Goal: Contribute content: Contribute content

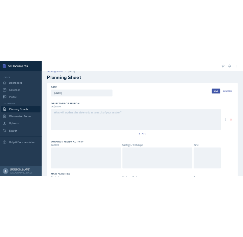
scroll to position [8, 0]
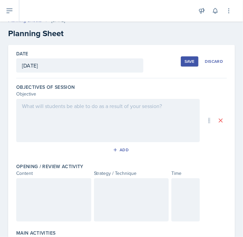
click at [124, 120] on div at bounding box center [107, 120] width 183 height 43
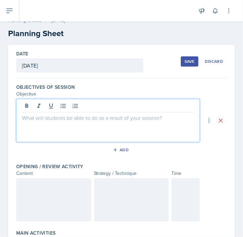
scroll to position [20, 0]
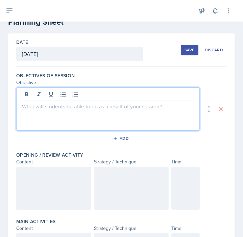
drag, startPoint x: 124, startPoint y: 120, endPoint x: 75, endPoint y: 105, distance: 51.5
click at [75, 105] on p at bounding box center [108, 106] width 172 height 8
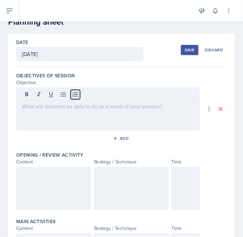
drag, startPoint x: 63, startPoint y: 107, endPoint x: 72, endPoint y: 95, distance: 15.5
click at [72, 95] on button at bounding box center [75, 94] width 9 height 9
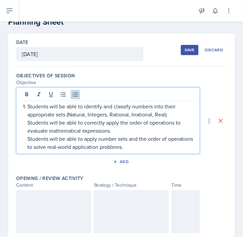
click at [27, 123] on p "Students will be able to correctly apply the order of operations to evaluate ma…" at bounding box center [110, 127] width 166 height 16
click at [28, 138] on p "Students will be able to apply number sets and the order of operations to solve…" at bounding box center [110, 143] width 166 height 16
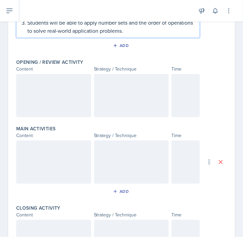
scroll to position [137, 0]
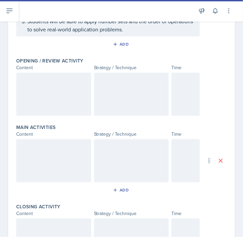
click at [53, 84] on div at bounding box center [53, 94] width 75 height 43
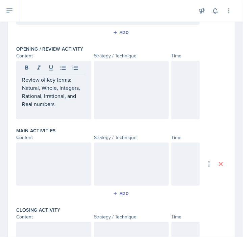
click at [121, 86] on div at bounding box center [131, 90] width 75 height 58
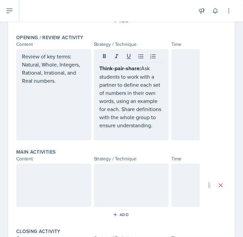
click at [181, 63] on div at bounding box center [185, 94] width 28 height 91
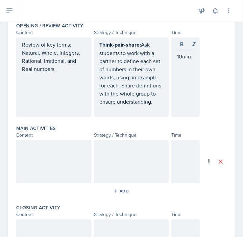
click at [28, 164] on div at bounding box center [53, 161] width 75 height 43
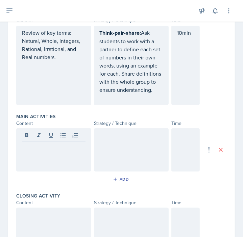
drag, startPoint x: 28, startPoint y: 164, endPoint x: 22, endPoint y: 158, distance: 8.9
click at [22, 158] on div at bounding box center [53, 149] width 75 height 43
click at [29, 159] on div at bounding box center [53, 149] width 75 height 43
drag, startPoint x: 29, startPoint y: 159, endPoint x: 41, endPoint y: 166, distance: 13.3
click at [41, 166] on div at bounding box center [53, 149] width 75 height 43
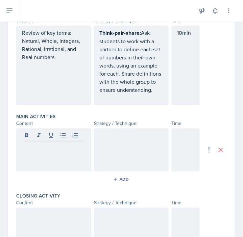
drag, startPoint x: 39, startPoint y: 165, endPoint x: 30, endPoint y: 158, distance: 11.1
click at [30, 151] on p at bounding box center [53, 147] width 63 height 8
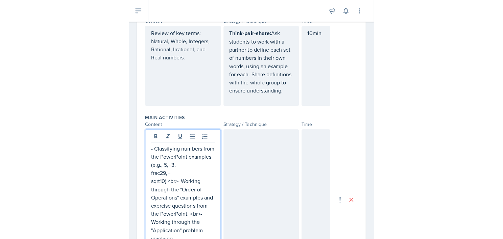
scroll to position [192, 0]
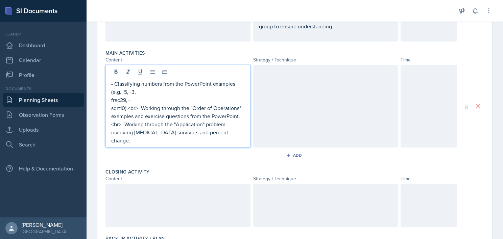
click at [111, 100] on p "frac29,−" at bounding box center [177, 100] width 133 height 8
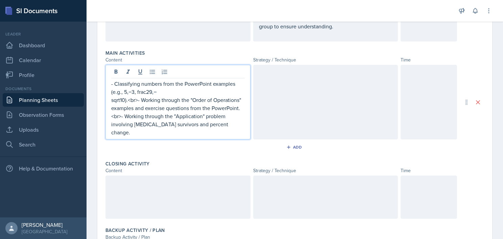
click at [111, 100] on p "sqrt10).<br>- Working through the "Order of Operations" examples and exercise q…" at bounding box center [177, 116] width 133 height 41
click at [0, 0] on qb-div "Replace with sqrt(10)." at bounding box center [0, 0] width 0 height 0
drag, startPoint x: 151, startPoint y: 91, endPoint x: 137, endPoint y: 92, distance: 14.2
click at [137, 92] on p "- Classifying numbers from the PowerPoint examples (e.g., 5,−3, frac29,−" at bounding box center [177, 88] width 133 height 16
click at [112, 98] on p "sqrt(10).<br>- Working through the "Order of Operations" examples and exercise …" at bounding box center [177, 116] width 133 height 41
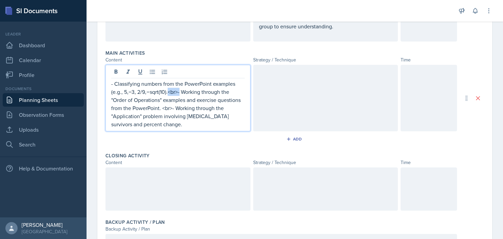
drag, startPoint x: 169, startPoint y: 89, endPoint x: 180, endPoint y: 89, distance: 11.5
click at [180, 89] on p "- Classifying numbers from the PowerPoint examples (e.g., 5,−3, 2/9,−sqrt(10).<…" at bounding box center [177, 104] width 133 height 49
drag, startPoint x: 114, startPoint y: 82, endPoint x: 95, endPoint y: 81, distance: 19.3
click at [95, 81] on div "Date [DATE] [DATE] 27 28 29 30 31 1 2 3 4 5 6 7 8 9 10 11 12 13 14 15 16 17 18 …" at bounding box center [294, 82] width 416 height 443
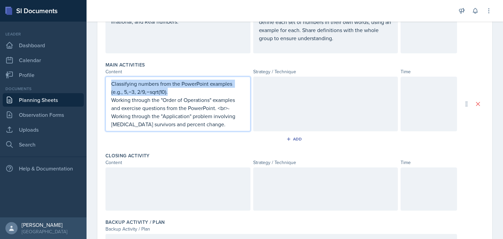
click at [154, 82] on p "Classifying numbers from the PowerPoint examples (e.g., 5,−3, 2/9,−sqrt(10)." at bounding box center [177, 88] width 133 height 16
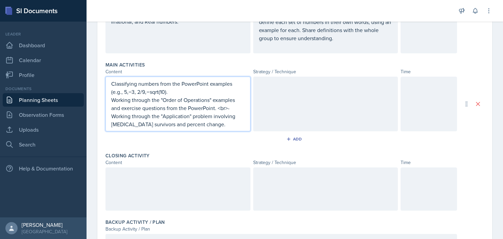
click at [176, 91] on p "Classifying numbers from the PowerPoint examples (e.g., 5,−3, 2/9,−sqrt(10)." at bounding box center [177, 88] width 133 height 16
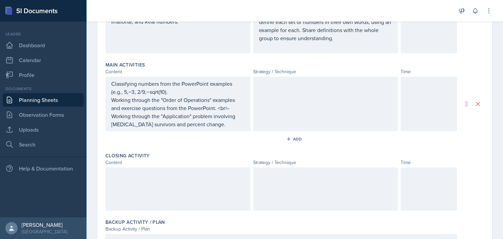
click at [190, 136] on div "Add" at bounding box center [294, 140] width 378 height 13
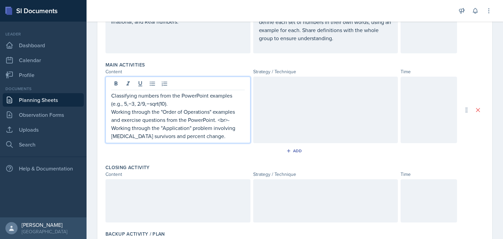
drag, startPoint x: 218, startPoint y: 106, endPoint x: 230, endPoint y: 119, distance: 17.7
click at [230, 119] on p "Working through the "Order of Operations" examples and exercise questions from …" at bounding box center [177, 124] width 133 height 32
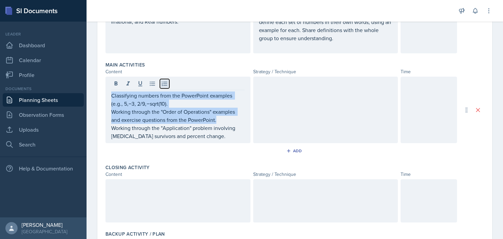
click at [165, 84] on icon at bounding box center [164, 83] width 7 height 7
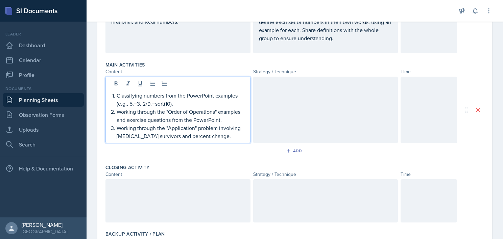
click at [181, 102] on p "Classifying numbers from the PowerPoint examples (e.g., 5,−3, 2/9,−sqrt(10)." at bounding box center [181, 100] width 128 height 16
click at [0, 0] on span "Replace with" at bounding box center [0, 0] width 0 height 0
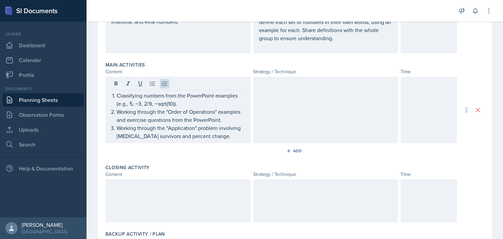
click at [292, 94] on div at bounding box center [325, 110] width 145 height 67
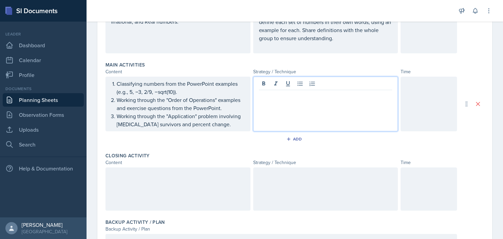
scroll to position [192, 0]
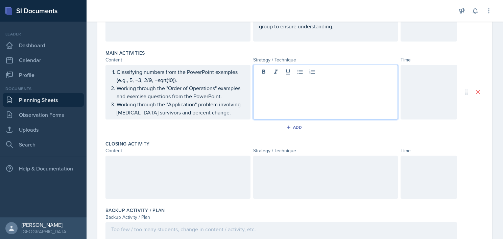
drag, startPoint x: 288, startPoint y: 97, endPoint x: 267, endPoint y: 85, distance: 23.3
click at [267, 85] on p at bounding box center [325, 84] width 133 height 8
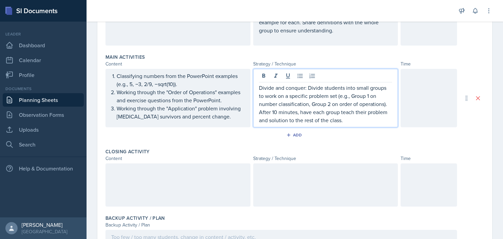
scroll to position [188, 0]
click at [410, 99] on div at bounding box center [428, 98] width 56 height 58
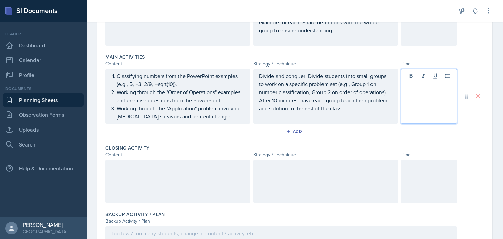
scroll to position [200, 0]
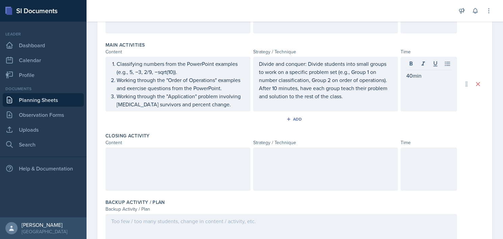
click at [224, 162] on div at bounding box center [177, 169] width 145 height 43
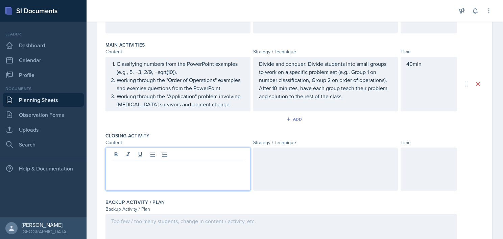
scroll to position [212, 0]
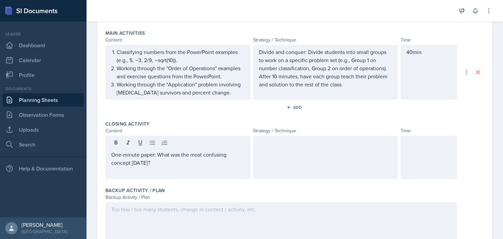
click at [286, 166] on div at bounding box center [325, 157] width 145 height 43
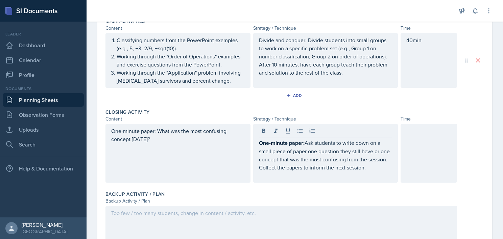
click at [417, 159] on div at bounding box center [428, 153] width 56 height 59
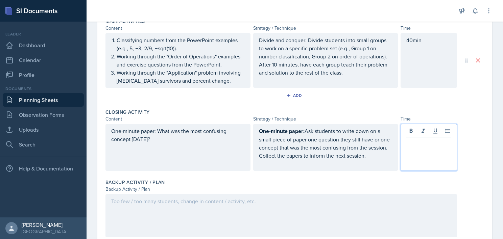
scroll to position [235, 0]
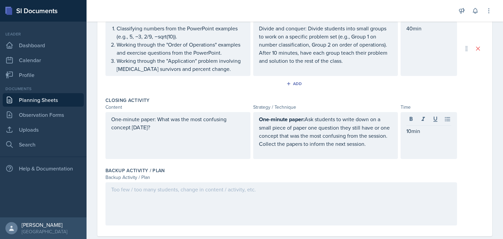
click at [463, 143] on div "One-minute paper: What was the most confusing concept [DATE]? One-minute paper:…" at bounding box center [294, 135] width 378 height 47
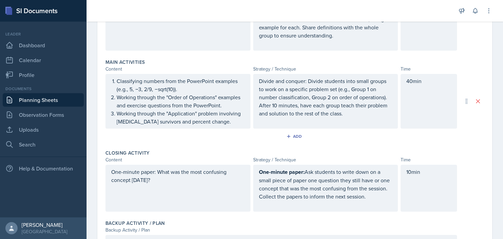
scroll to position [247, 0]
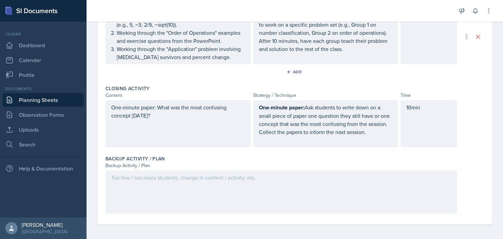
click at [156, 183] on div at bounding box center [280, 192] width 351 height 43
click at [206, 156] on div "Backup Activity / Plan" at bounding box center [294, 158] width 378 height 7
click at [171, 188] on div at bounding box center [280, 192] width 351 height 43
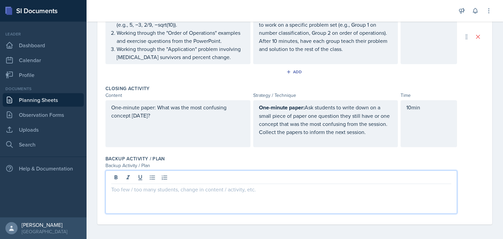
scroll to position [259, 0]
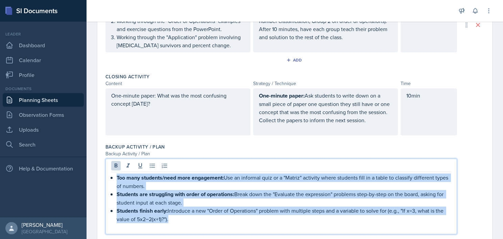
click at [129, 224] on p at bounding box center [281, 227] width 340 height 8
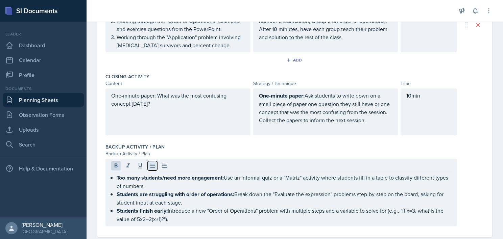
click at [148, 165] on button at bounding box center [152, 165] width 9 height 9
click at [163, 165] on icon at bounding box center [164, 165] width 7 height 7
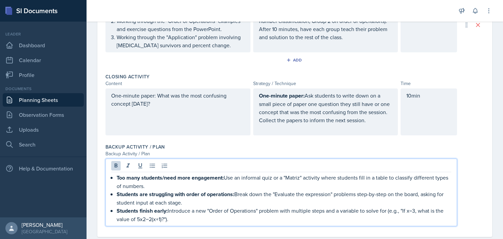
click at [118, 177] on strong "Too many students/need more engagement:" at bounding box center [170, 178] width 107 height 8
click at [117, 192] on strong "Students are struggling with order of operations:" at bounding box center [176, 194] width 118 height 8
click at [117, 208] on strong "Students finish early:" at bounding box center [142, 211] width 51 height 8
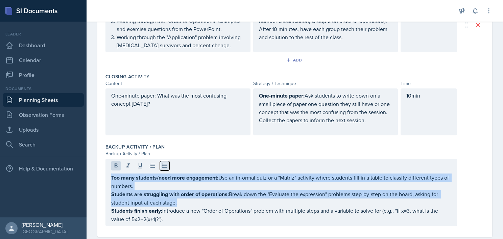
click at [163, 163] on icon at bounding box center [164, 165] width 5 height 4
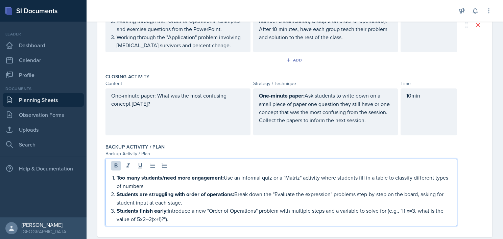
click at [117, 176] on strong "Too many students/need more engagement:" at bounding box center [170, 178] width 107 height 8
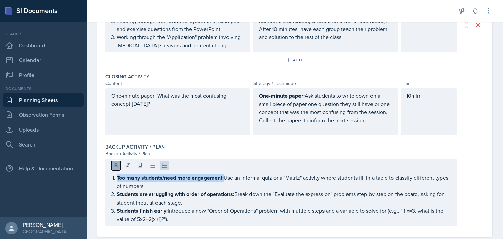
click at [115, 163] on icon at bounding box center [115, 165] width 3 height 4
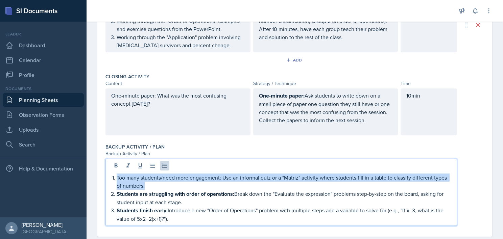
click at [117, 192] on strong "Students are struggling with order of operations:" at bounding box center [176, 194] width 118 height 8
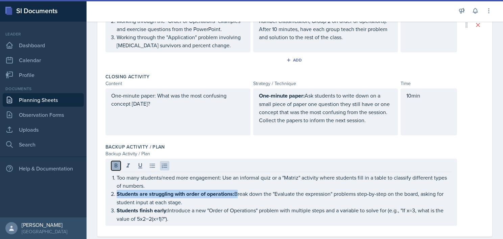
click at [115, 165] on icon at bounding box center [115, 165] width 3 height 4
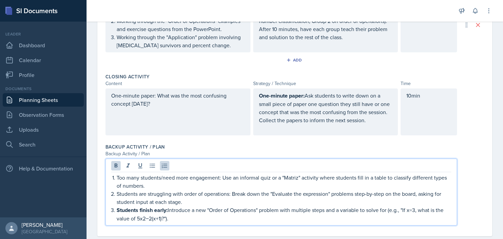
click at [117, 206] on strong "Students finish early:" at bounding box center [142, 210] width 51 height 8
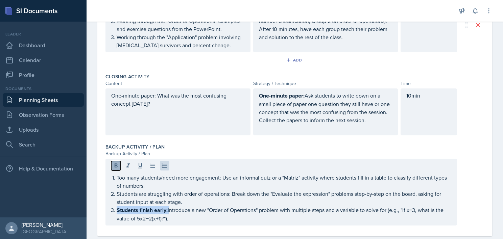
click at [113, 162] on icon at bounding box center [115, 165] width 7 height 7
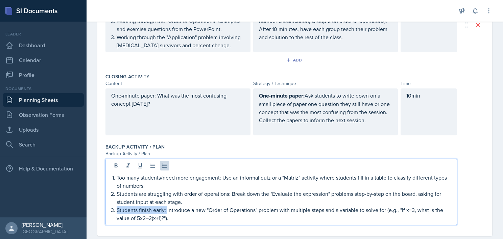
click at [0, 0] on p "5" at bounding box center [0, 0] width 0 height 0
drag, startPoint x: 271, startPoint y: 176, endPoint x: 301, endPoint y: 177, distance: 29.7
click at [301, 177] on p "Too many students need more engagement:Use an informal quiz or a "matrix" activ…" at bounding box center [284, 182] width 334 height 16
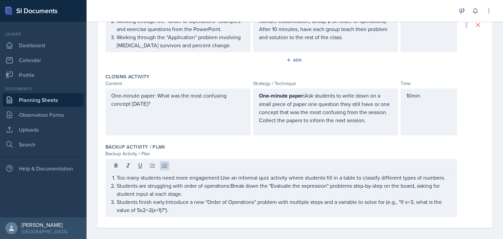
click at [463, 172] on div "Too many students need more engagement:Use an informal quiz activity where stud…" at bounding box center [294, 188] width 378 height 58
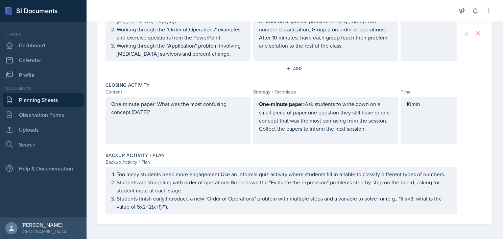
click at [0, 0] on div "1" at bounding box center [0, 0] width 0 height 0
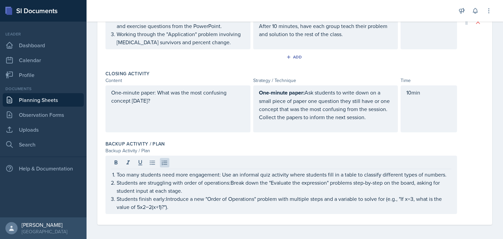
click at [281, 217] on div "Backup Activity / Plan Backup Activity / Plan Too many students need more engag…" at bounding box center [294, 179] width 378 height 82
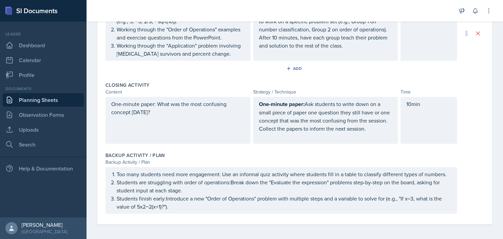
scroll to position [236, 0]
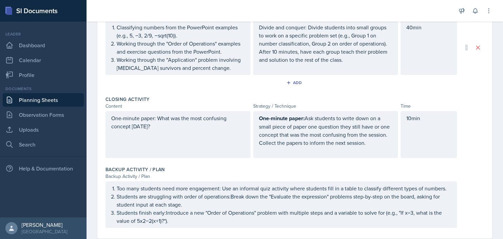
click at [111, 186] on div "Too many students need more engagement: Use an informal quiz activity where stu…" at bounding box center [280, 204] width 351 height 47
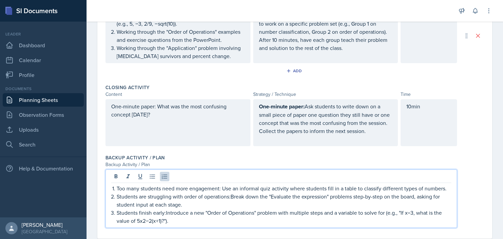
click at [111, 185] on div "Too many students need more engagement: Use an informal quiz activity where stu…" at bounding box center [281, 204] width 340 height 41
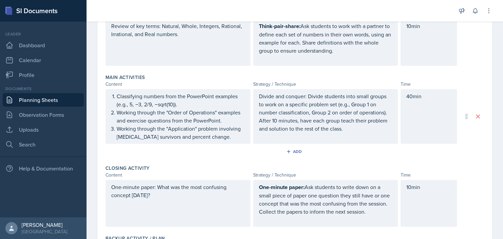
scroll to position [179, 0]
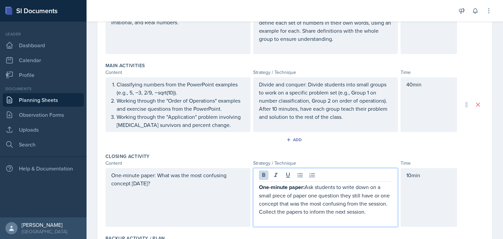
click at [260, 185] on strong "One-minute paper:" at bounding box center [282, 187] width 46 height 8
drag, startPoint x: 260, startPoint y: 185, endPoint x: 303, endPoint y: 185, distance: 42.2
click at [303, 185] on p "One-minute paper: Ask students to write down on a small piece of paper one ques…" at bounding box center [325, 199] width 133 height 33
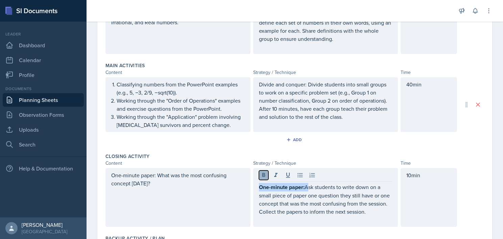
click at [262, 174] on icon at bounding box center [263, 175] width 3 height 4
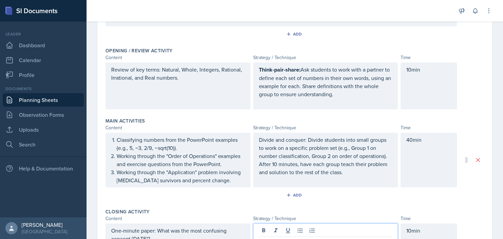
scroll to position [135, 0]
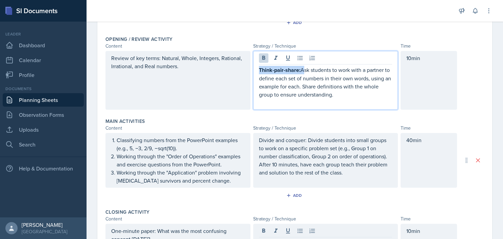
drag, startPoint x: 257, startPoint y: 68, endPoint x: 300, endPoint y: 70, distance: 42.6
click at [300, 70] on p "Think-pair-share: Ask students to work with a partner to define each set of num…" at bounding box center [325, 82] width 133 height 33
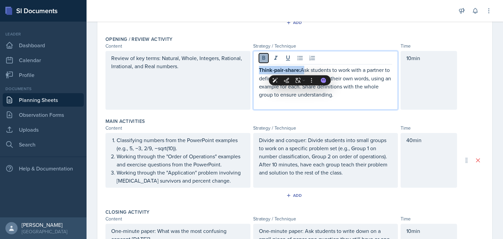
click at [262, 56] on icon at bounding box center [263, 58] width 3 height 4
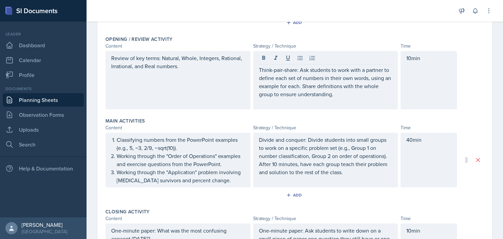
click at [468, 76] on div "Review of key terms: Natural, Whole, Integers, Rational, Irrational, and Real n…" at bounding box center [294, 80] width 378 height 58
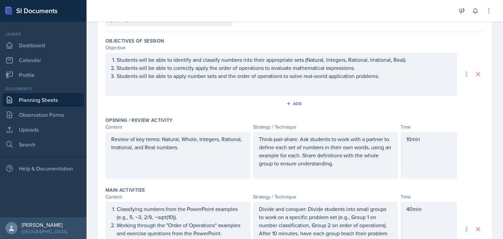
scroll to position [0, 0]
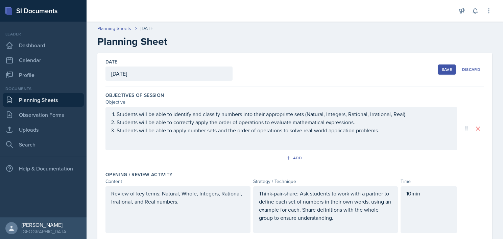
click at [0, 0] on div "5" at bounding box center [0, 0] width 0 height 0
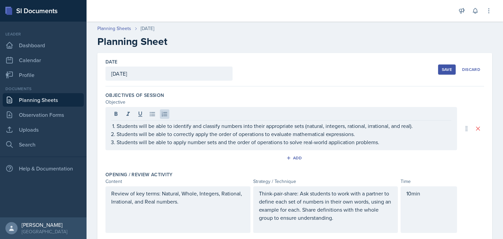
click at [459, 94] on div "Objectives of Session" at bounding box center [294, 95] width 378 height 7
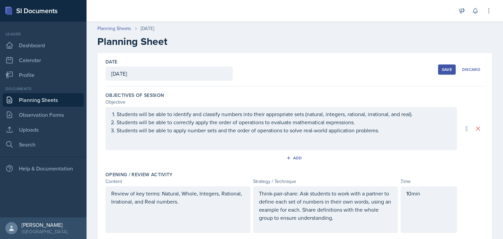
click at [443, 71] on div "Save" at bounding box center [446, 69] width 10 height 5
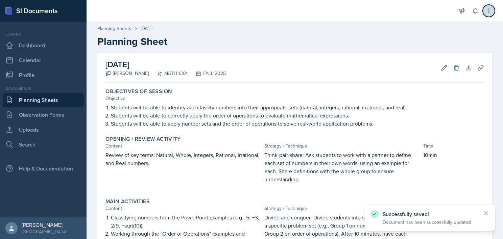
click at [490, 11] on icon at bounding box center [488, 10] width 7 height 7
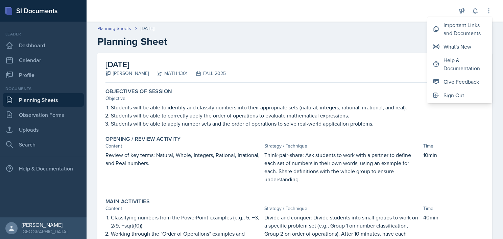
click at [366, 34] on div "Planning Sheets [DATE] Planning Sheet" at bounding box center [294, 36] width 416 height 23
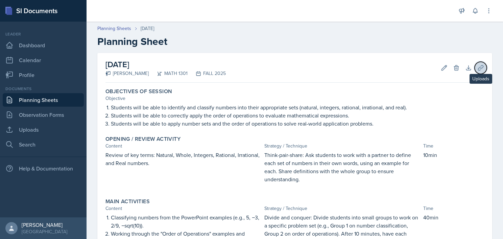
click at [477, 65] on icon at bounding box center [480, 68] width 7 height 7
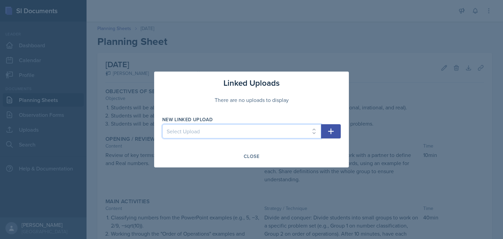
click at [266, 132] on select "Select Upload" at bounding box center [241, 131] width 159 height 14
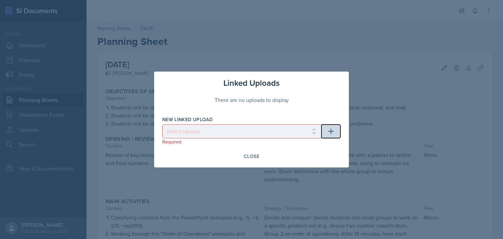
click at [334, 131] on icon "button" at bounding box center [331, 131] width 8 height 8
click at [331, 132] on icon "button" at bounding box center [331, 132] width 6 height 6
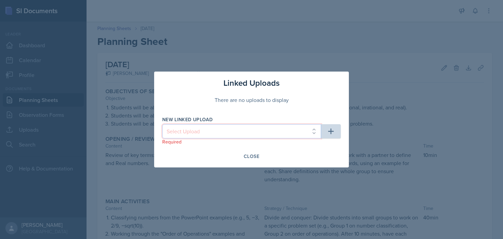
click at [286, 131] on select "Select Upload" at bounding box center [241, 131] width 159 height 14
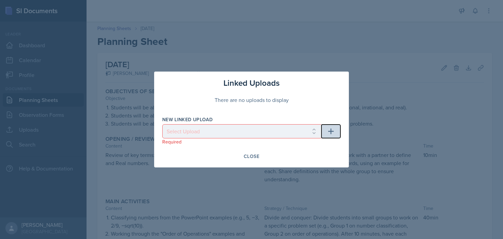
click at [329, 133] on icon "button" at bounding box center [331, 131] width 8 height 8
click at [249, 154] on div "Close" at bounding box center [252, 156] width 16 height 5
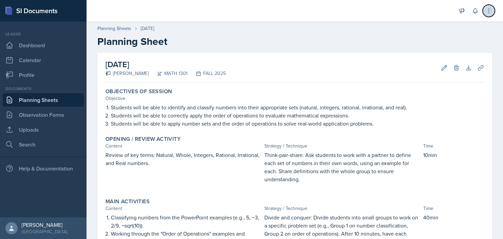
click at [484, 14] on button at bounding box center [488, 11] width 12 height 12
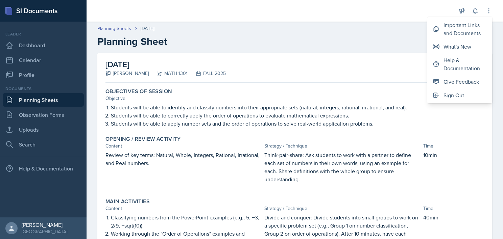
click at [300, 35] on h2 "Planning Sheet" at bounding box center [294, 41] width 394 height 12
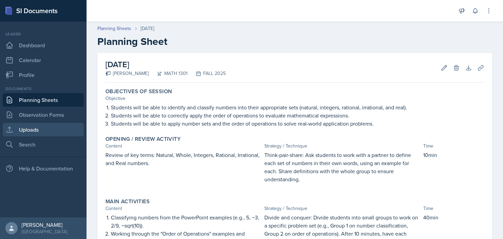
click at [38, 130] on link "Uploads" at bounding box center [43, 130] width 81 height 14
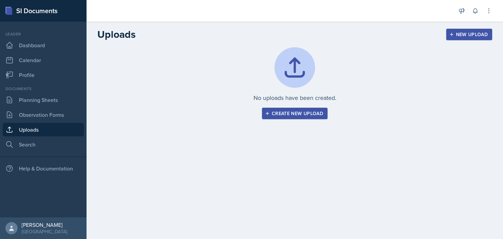
click at [463, 35] on div "New Upload" at bounding box center [468, 34] width 37 height 5
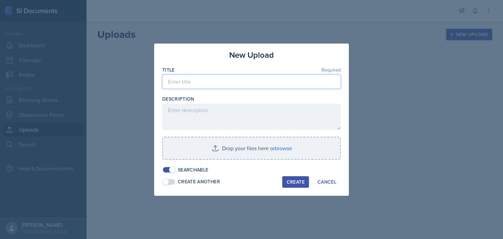
click at [313, 80] on input at bounding box center [251, 82] width 178 height 14
type input "College Algebra Chapter 1"
click at [294, 185] on button "Create" at bounding box center [295, 181] width 27 height 11
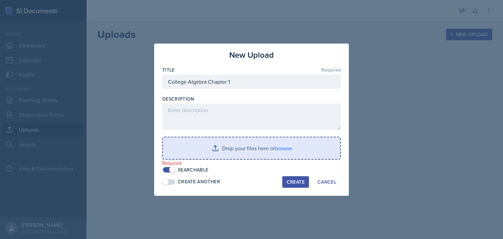
click at [283, 146] on input "file" at bounding box center [251, 148] width 177 height 22
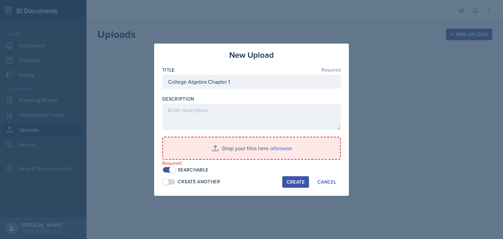
click at [296, 179] on div "Create" at bounding box center [295, 181] width 18 height 5
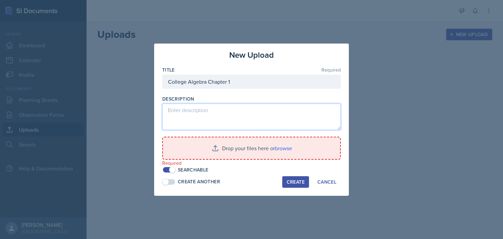
click at [284, 114] on textarea at bounding box center [251, 117] width 178 height 26
type textarea "1"
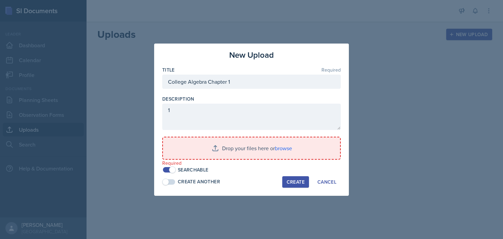
click at [314, 92] on div at bounding box center [251, 92] width 178 height 7
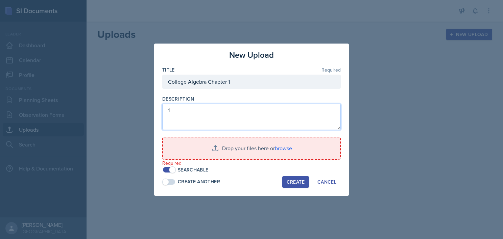
click at [259, 119] on textarea "1" at bounding box center [251, 117] width 178 height 26
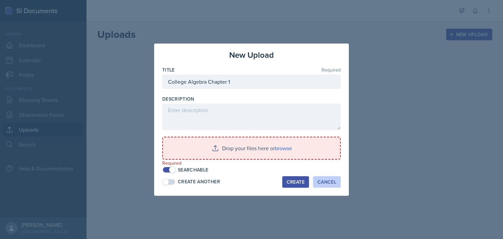
click at [327, 182] on div "Cancel" at bounding box center [326, 181] width 19 height 5
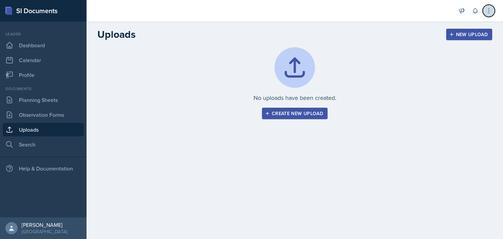
click at [486, 12] on icon at bounding box center [488, 10] width 7 height 7
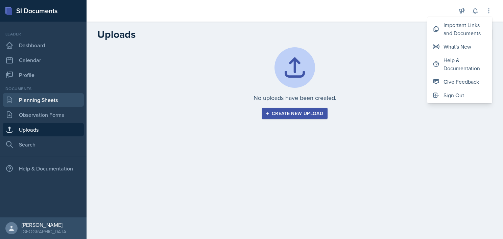
click at [47, 105] on link "Planning Sheets" at bounding box center [43, 100] width 81 height 14
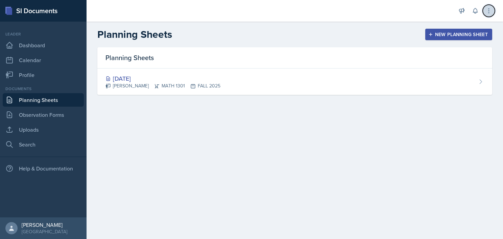
click at [488, 15] on button at bounding box center [488, 11] width 12 height 12
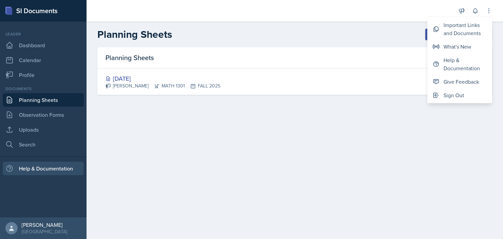
click at [39, 174] on div "Help & Documentation" at bounding box center [43, 169] width 81 height 14
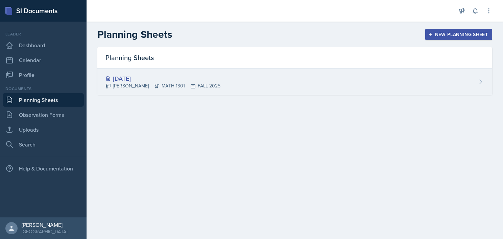
click at [460, 76] on div "[DATE] [PERSON_NAME] MATH 1301 FALL 2025" at bounding box center [294, 82] width 394 height 26
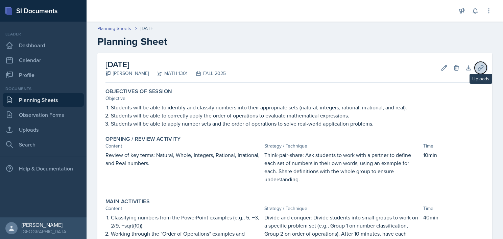
click at [477, 65] on icon at bounding box center [480, 68] width 7 height 7
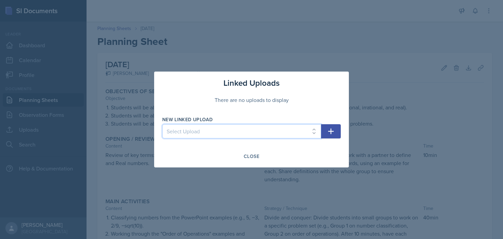
click at [232, 131] on select "Select Upload" at bounding box center [241, 131] width 159 height 14
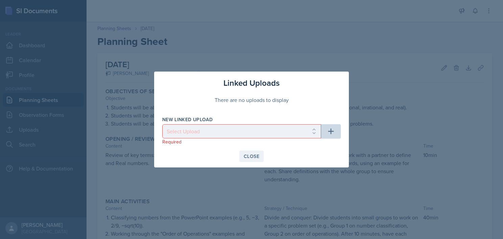
click at [254, 156] on div "Close" at bounding box center [252, 156] width 16 height 5
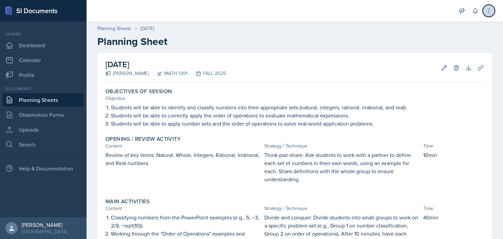
click at [489, 13] on icon at bounding box center [488, 10] width 7 height 7
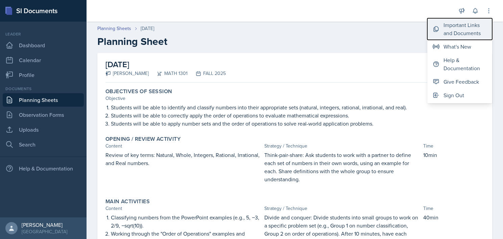
click at [476, 31] on div "Important Links and Documents" at bounding box center [464, 29] width 43 height 16
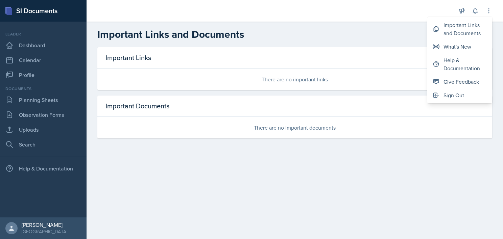
click at [281, 82] on div "There are no important links" at bounding box center [294, 80] width 394 height 22
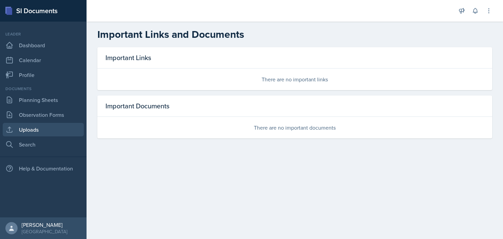
click at [40, 130] on link "Uploads" at bounding box center [43, 130] width 81 height 14
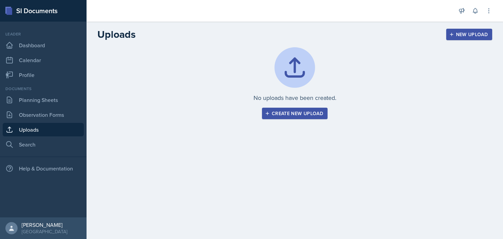
click at [478, 35] on div "New Upload" at bounding box center [468, 34] width 37 height 5
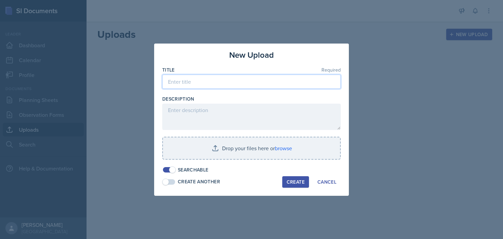
click at [285, 79] on input at bounding box center [251, 82] width 178 height 14
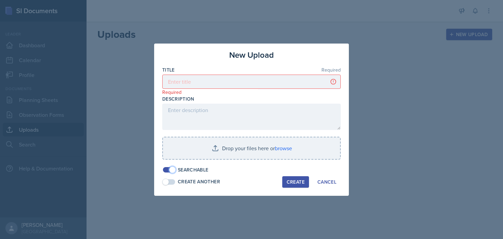
click at [170, 169] on span at bounding box center [172, 169] width 7 height 7
click at [170, 169] on span at bounding box center [169, 169] width 12 height 5
click at [170, 169] on span at bounding box center [172, 169] width 7 height 7
click at [169, 181] on span at bounding box center [169, 181] width 12 height 5
click at [169, 183] on span at bounding box center [172, 182] width 7 height 7
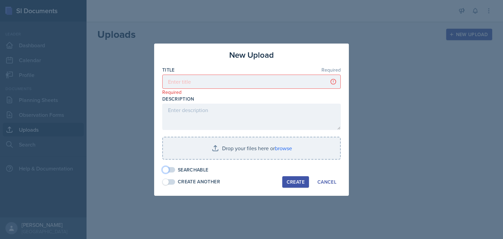
click at [170, 170] on span at bounding box center [169, 169] width 12 height 5
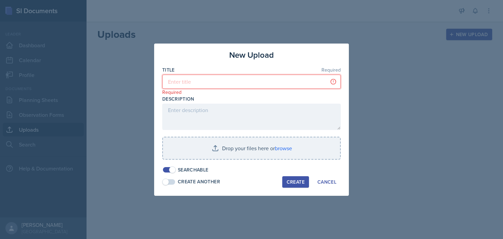
click at [218, 81] on input at bounding box center [251, 82] width 178 height 14
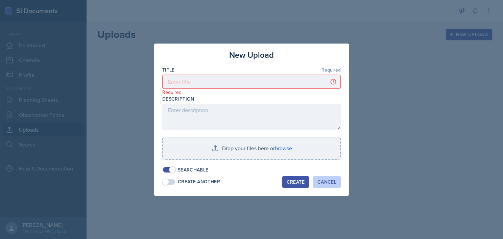
click at [329, 181] on div "Cancel" at bounding box center [326, 181] width 19 height 5
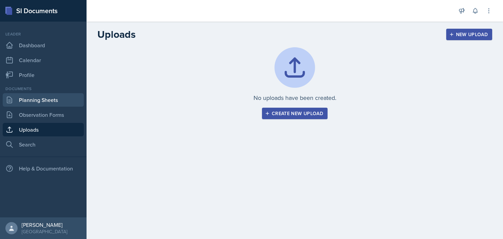
click at [35, 100] on link "Planning Sheets" at bounding box center [43, 100] width 81 height 14
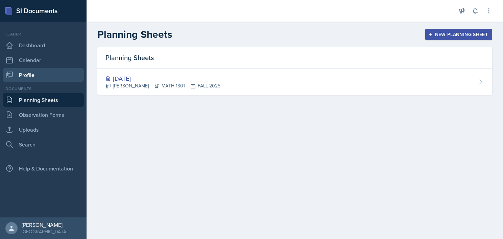
click at [50, 78] on link "Profile" at bounding box center [43, 75] width 81 height 14
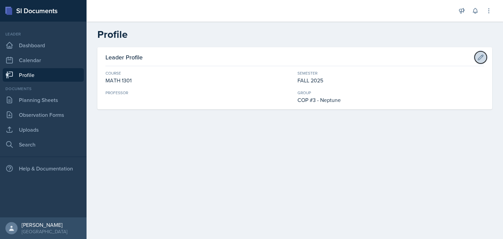
click at [483, 58] on icon at bounding box center [480, 57] width 7 height 7
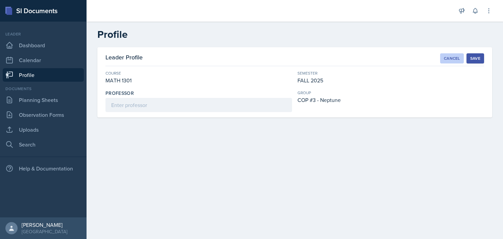
click at [456, 54] on button "Cancel" at bounding box center [452, 58] width 24 height 10
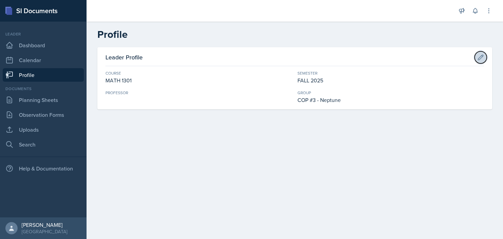
click at [481, 58] on icon at bounding box center [480, 57] width 7 height 7
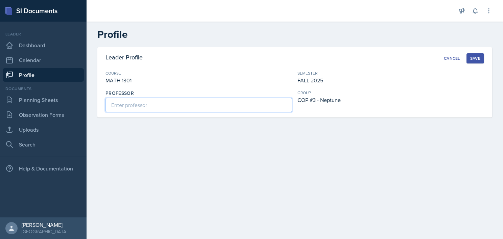
click at [168, 103] on input at bounding box center [198, 105] width 186 height 14
paste input "Xinyu Ban"
type input "Xinyu Ban"
click at [188, 146] on main "Profile Leader Profile Cancel Save Course MATH 1301 Semester FALL 2025 Professo…" at bounding box center [294, 130] width 416 height 217
click at [475, 57] on div "Save" at bounding box center [475, 58] width 10 height 5
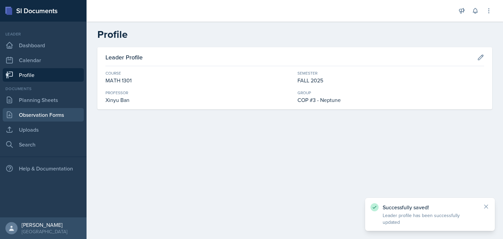
click at [51, 121] on link "Observation Forms" at bounding box center [43, 115] width 81 height 14
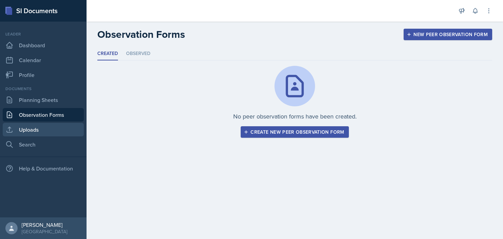
click at [49, 128] on link "Uploads" at bounding box center [43, 130] width 81 height 14
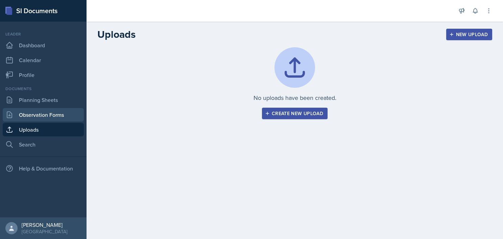
click at [53, 112] on link "Observation Forms" at bounding box center [43, 115] width 81 height 14
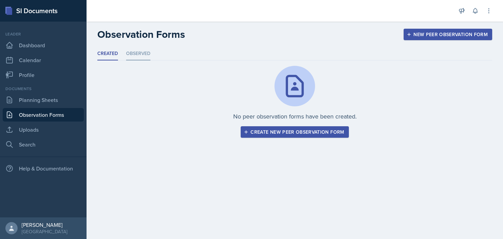
click at [139, 51] on li "Observed" at bounding box center [138, 53] width 24 height 13
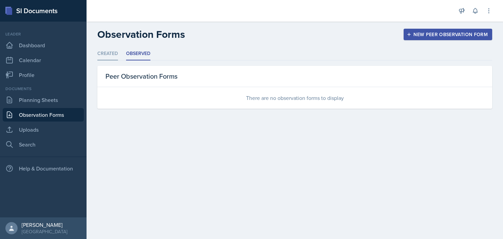
click at [108, 57] on li "Created" at bounding box center [107, 53] width 21 height 13
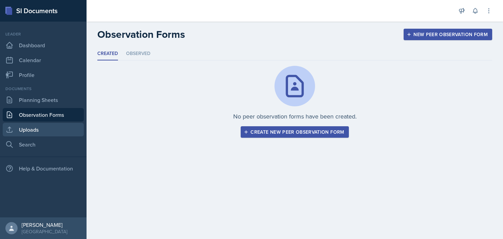
click at [49, 132] on link "Uploads" at bounding box center [43, 130] width 81 height 14
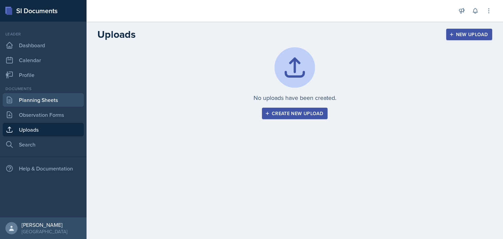
click at [37, 101] on link "Planning Sheets" at bounding box center [43, 100] width 81 height 14
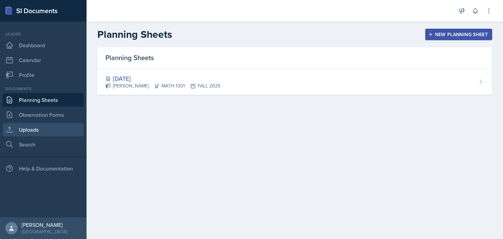
click at [56, 132] on link "Uploads" at bounding box center [43, 130] width 81 height 14
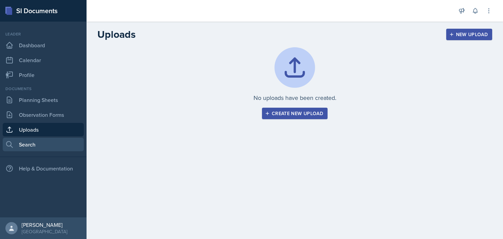
click at [46, 145] on link "Search" at bounding box center [43, 145] width 81 height 14
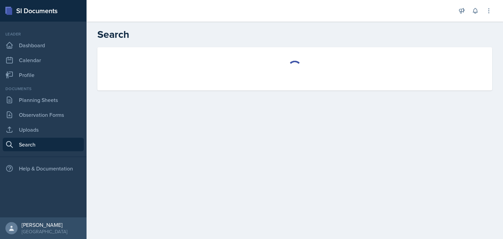
select select "all"
select select "1"
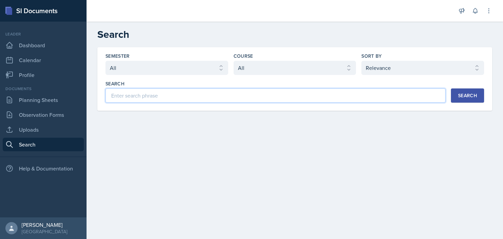
click at [191, 99] on input at bounding box center [275, 95] width 340 height 14
click at [474, 100] on button "Search" at bounding box center [467, 95] width 33 height 14
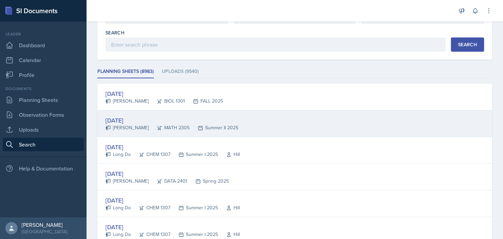
scroll to position [51, 0]
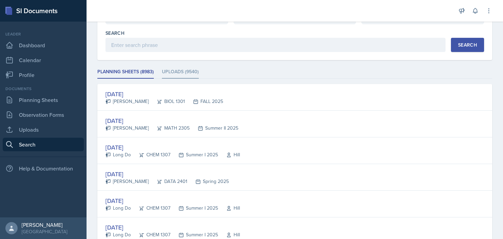
click at [187, 71] on li "Uploads (9540)" at bounding box center [180, 72] width 37 height 13
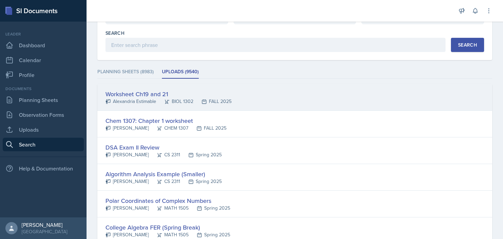
click at [219, 93] on div "Worksheet Ch19 and 21" at bounding box center [168, 93] width 126 height 9
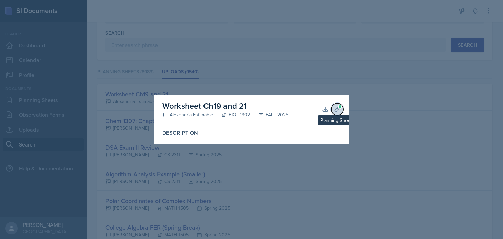
click at [336, 109] on icon at bounding box center [337, 109] width 7 height 7
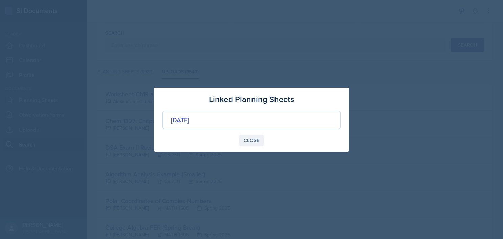
click at [249, 138] on div "Close" at bounding box center [252, 140] width 16 height 5
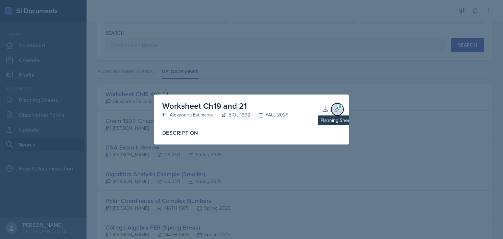
click at [338, 110] on icon at bounding box center [336, 109] width 5 height 5
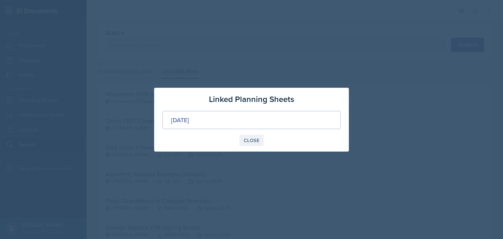
click at [243, 140] on button "Close" at bounding box center [251, 140] width 24 height 11
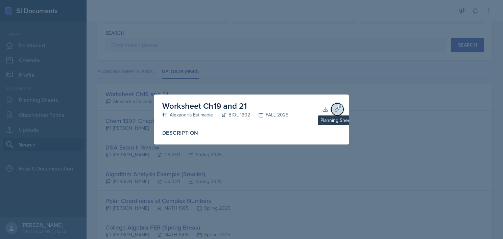
click at [338, 109] on icon at bounding box center [336, 109] width 5 height 5
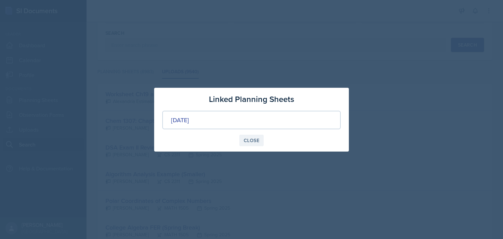
click at [251, 138] on div "Close" at bounding box center [252, 140] width 16 height 5
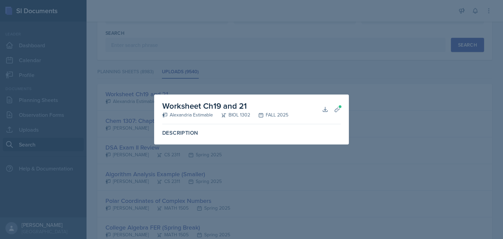
click at [218, 168] on div at bounding box center [251, 119] width 503 height 239
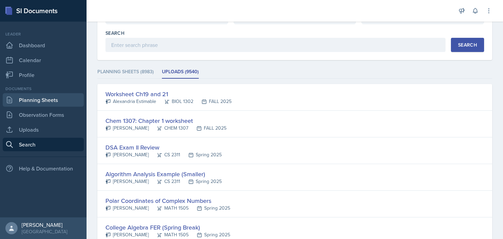
click at [51, 102] on link "Planning Sheets" at bounding box center [43, 100] width 81 height 14
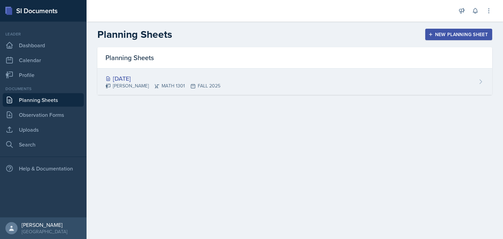
click at [389, 81] on div "[DATE] [PERSON_NAME] MATH 1301 FALL 2025" at bounding box center [294, 82] width 394 height 26
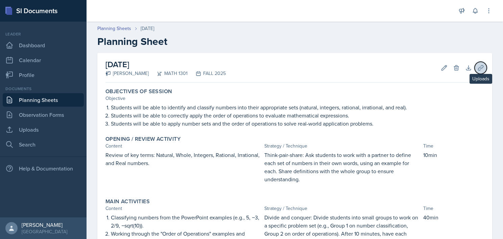
click at [477, 66] on icon at bounding box center [480, 68] width 7 height 7
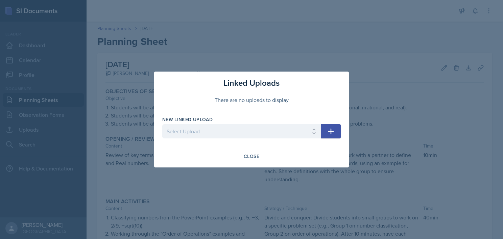
click at [324, 133] on button "button" at bounding box center [331, 131] width 20 height 14
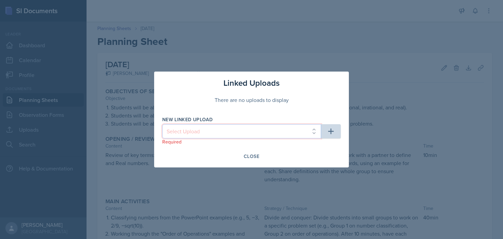
click at [284, 132] on select "Select Upload" at bounding box center [241, 131] width 159 height 14
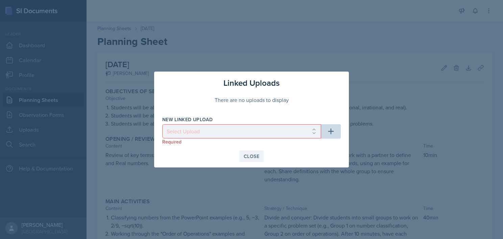
click at [250, 156] on div "Close" at bounding box center [252, 156] width 16 height 5
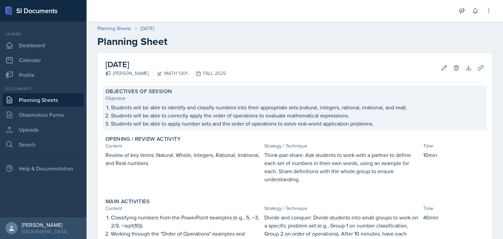
scroll to position [196, 0]
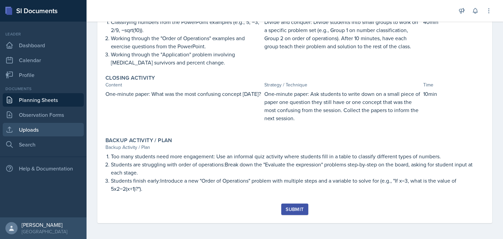
click at [47, 124] on link "Uploads" at bounding box center [43, 130] width 81 height 14
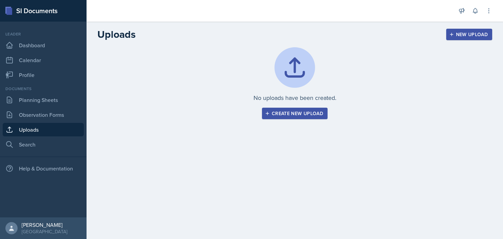
click at [465, 34] on div "New Upload" at bounding box center [468, 34] width 37 height 5
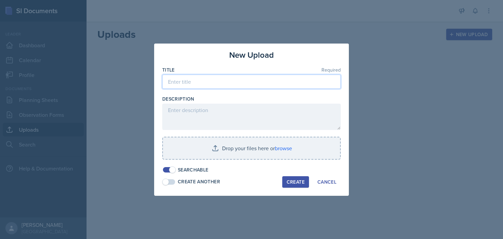
click at [274, 80] on input at bounding box center [251, 82] width 178 height 14
click at [265, 82] on input at bounding box center [251, 82] width 178 height 14
type input "College Algebra Chapter 1"
click at [294, 184] on div "Create" at bounding box center [295, 181] width 18 height 5
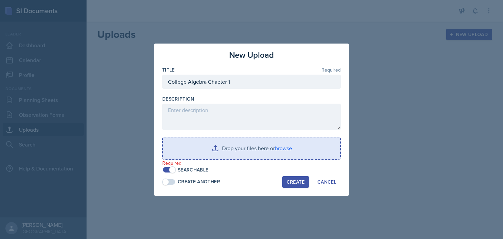
click at [236, 151] on input "file" at bounding box center [251, 148] width 177 height 22
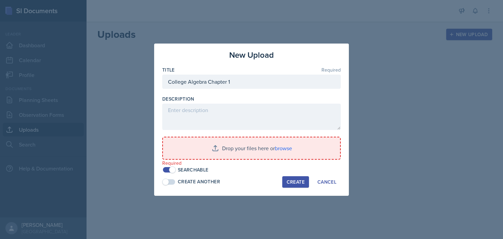
click at [291, 179] on div "Create" at bounding box center [295, 181] width 18 height 5
click at [168, 169] on span at bounding box center [169, 169] width 12 height 5
click at [167, 180] on span at bounding box center [165, 182] width 7 height 7
click at [169, 169] on span at bounding box center [169, 169] width 12 height 5
click at [292, 181] on div "Create" at bounding box center [295, 181] width 18 height 5
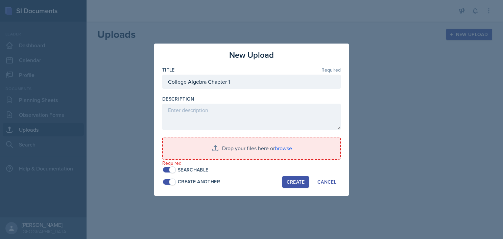
click at [292, 181] on div "Create" at bounding box center [295, 181] width 18 height 5
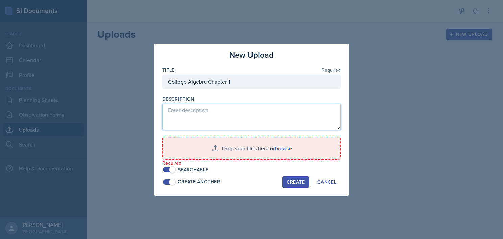
click at [281, 118] on textarea at bounding box center [251, 117] width 178 height 26
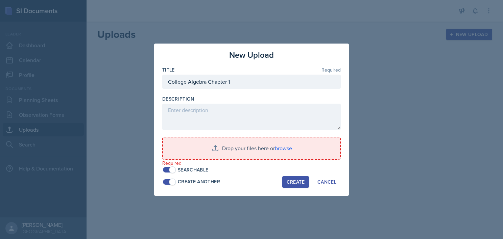
click at [276, 55] on div "New Upload" at bounding box center [251, 55] width 178 height 12
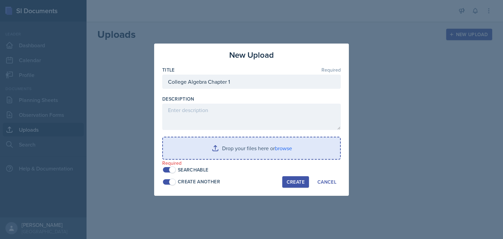
click at [273, 147] on input "file" at bounding box center [251, 148] width 177 height 22
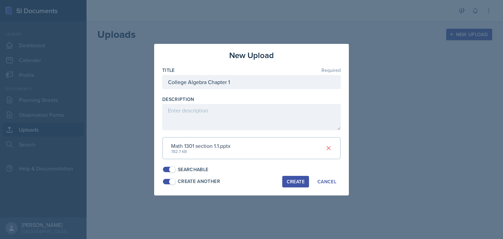
click at [299, 182] on div "Create" at bounding box center [295, 181] width 18 height 5
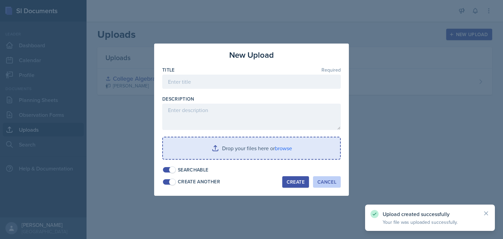
click at [327, 183] on div "Cancel" at bounding box center [326, 181] width 19 height 5
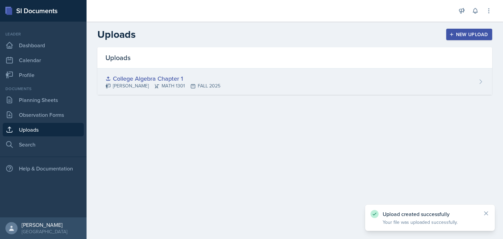
click at [211, 75] on div "College Algebra Chapter 1" at bounding box center [162, 78] width 115 height 9
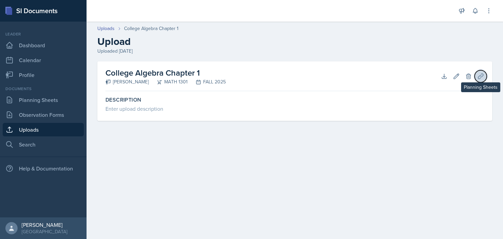
click at [482, 74] on icon at bounding box center [480, 76] width 5 height 5
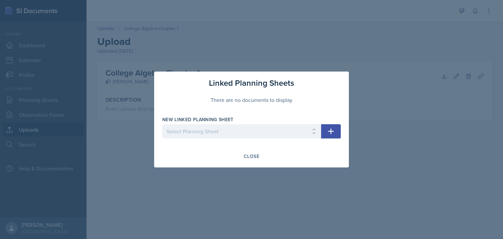
click at [339, 134] on button "button" at bounding box center [331, 131] width 20 height 14
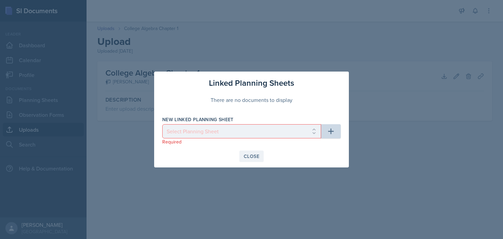
click at [248, 155] on div "Close" at bounding box center [252, 156] width 16 height 5
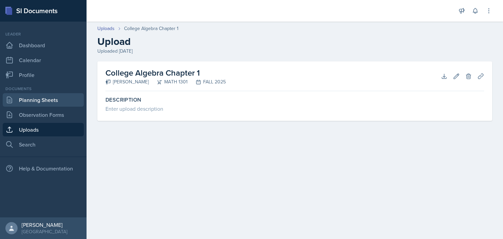
click at [51, 104] on link "Planning Sheets" at bounding box center [43, 100] width 81 height 14
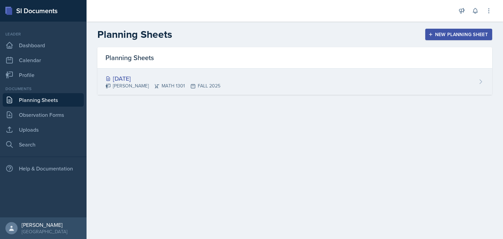
click at [370, 85] on div "[DATE] [PERSON_NAME] MATH 1301 FALL 2025" at bounding box center [294, 82] width 394 height 26
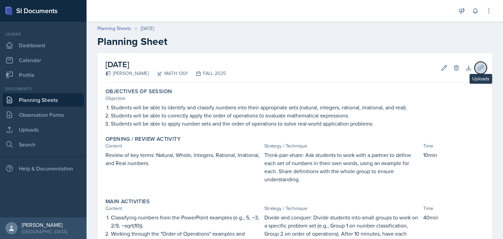
click at [477, 69] on icon at bounding box center [480, 68] width 7 height 7
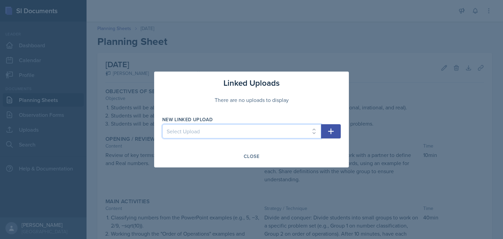
click at [277, 128] on select "Select Upload College Algebra Chapter 1" at bounding box center [241, 131] width 159 height 14
select select "f7b27be2-27e0-4af0-8654-5265d9d0bfc8"
click at [162, 124] on select "Select Upload College Algebra Chapter 1" at bounding box center [241, 131] width 159 height 14
click at [329, 131] on icon "button" at bounding box center [331, 131] width 8 height 8
select select
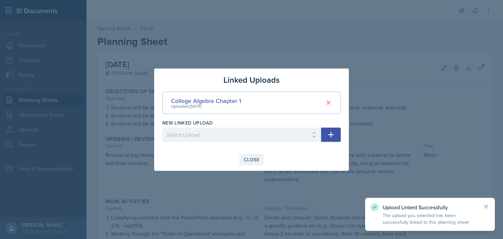
click at [254, 157] on div "Close" at bounding box center [252, 159] width 16 height 5
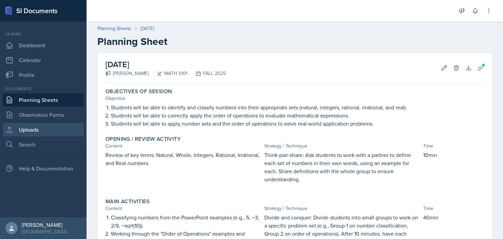
click at [35, 133] on link "Uploads" at bounding box center [43, 130] width 81 height 14
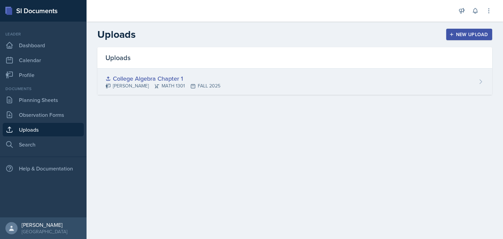
click at [175, 75] on div "College Algebra Chapter 1" at bounding box center [162, 78] width 115 height 9
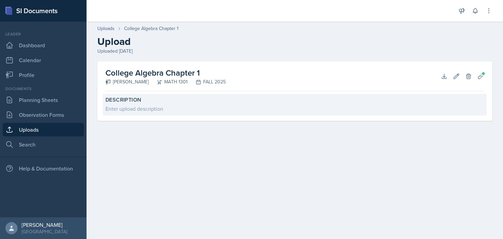
click at [173, 106] on div "Enter upload description" at bounding box center [294, 109] width 378 height 8
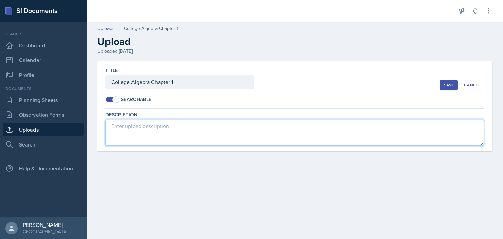
click at [148, 134] on textarea at bounding box center [294, 133] width 378 height 26
paste textarea "Numbers, Data, and Problem Solving  Visualizing and Graphing Data  Functions …"
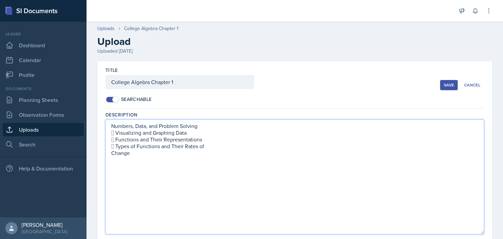
drag, startPoint x: 482, startPoint y: 143, endPoint x: 462, endPoint y: 232, distance: 90.6
click at [462, 232] on textarea "Numbers, Data, and Problem Solving  Visualizing and Graphing Data  Functions …" at bounding box center [294, 177] width 378 height 115
paste textarea "1.1 Numbers, Data, and Problem SolvingPractice ThisThis topic needs more study.…"
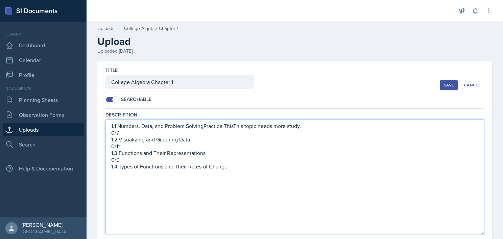
click at [113, 130] on textarea "1.1 Numbers, Data, and Problem SolvingPractice ThisThis topic needs more study.…" at bounding box center [294, 177] width 378 height 115
drag, startPoint x: 205, startPoint y: 126, endPoint x: 224, endPoint y: 135, distance: 21.1
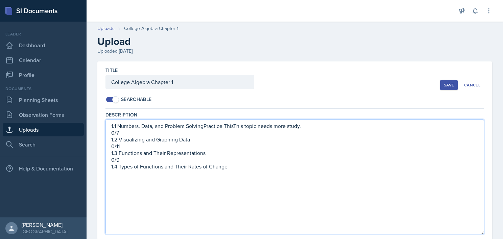
click at [224, 135] on html "SI Documents Leader Dashboard Calendar Profile Documents Planning Sheets Observ…" at bounding box center [251, 119] width 503 height 239
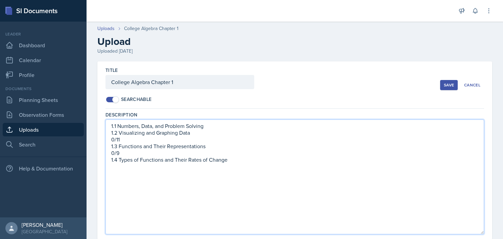
click at [150, 140] on textarea "1.1 Numbers, Data, and Problem Solving 1.2 Visualizing and Graphing Data 0/11 1…" at bounding box center [294, 177] width 378 height 115
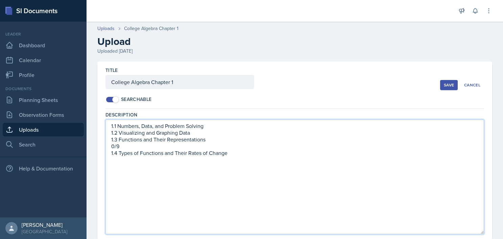
click at [129, 146] on textarea "1.1 Numbers, Data, and Problem Solving 1.2 Visualizing and Graphing Data 1.3 Fu…" at bounding box center [294, 177] width 378 height 115
type textarea "1.1 Numbers, Data, and Problem Solving 1.2 Visualizing and Graphing Data 1.3 Fu…"
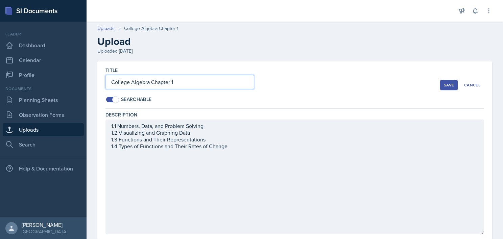
click at [190, 84] on input "College Algebra Chapter 1" at bounding box center [179, 82] width 149 height 14
drag, startPoint x: 190, startPoint y: 84, endPoint x: 151, endPoint y: 83, distance: 39.2
click at [151, 83] on input "College Algebra Chapter 1" at bounding box center [179, 82] width 149 height 14
paste input ". 1: Introduction to Functions and Graphs"
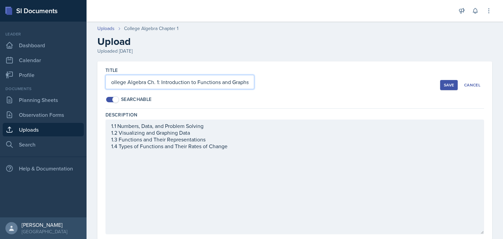
type input "College Algebra Ch. 1: Introduction to Functions and Graphs"
click at [445, 82] on div "Save" at bounding box center [448, 84] width 10 height 5
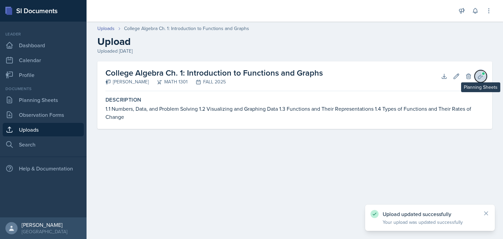
click at [480, 74] on icon at bounding box center [480, 76] width 7 height 7
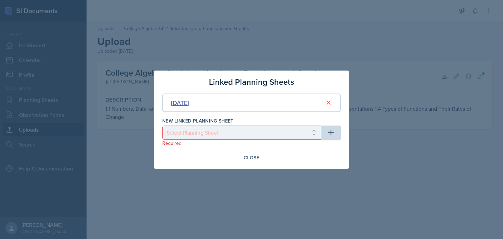
click at [189, 103] on div "[DATE]" at bounding box center [180, 102] width 18 height 9
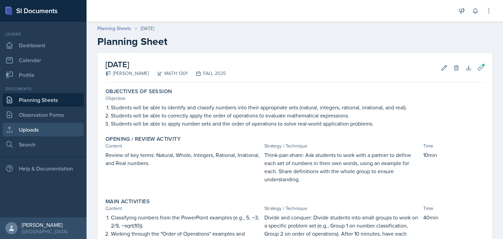
click at [53, 128] on link "Uploads" at bounding box center [43, 130] width 81 height 14
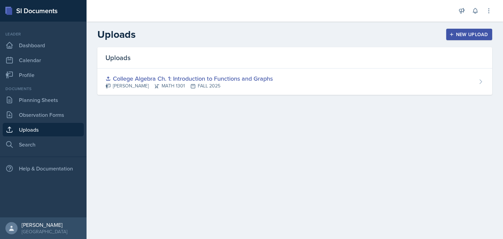
click at [477, 32] on div "New Upload" at bounding box center [468, 34] width 37 height 5
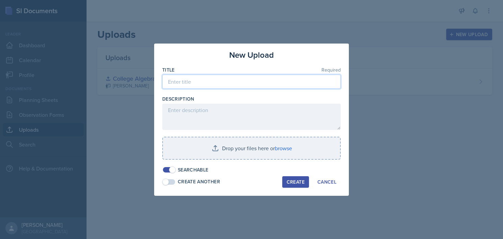
click at [262, 81] on input at bounding box center [251, 82] width 178 height 14
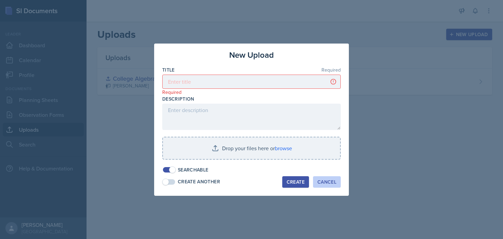
click at [324, 180] on div "Cancel" at bounding box center [326, 181] width 19 height 5
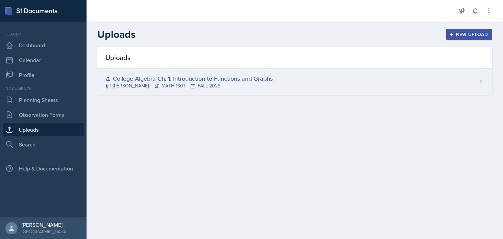
click at [162, 76] on div "College Algebra Ch. 1: Introduction to Functions and Graphs" at bounding box center [188, 78] width 167 height 9
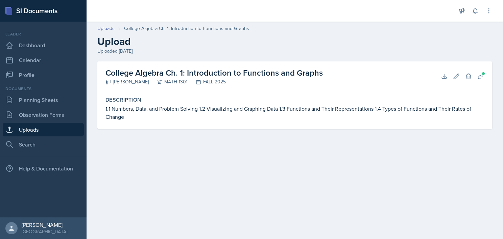
click at [164, 70] on h2 "College Algebra Ch. 1: Introduction to Functions and Graphs" at bounding box center [213, 73] width 217 height 12
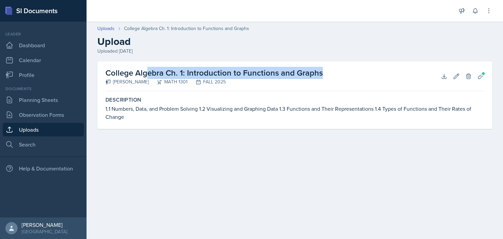
click at [164, 70] on h2 "College Algebra Ch. 1: Introduction to Functions and Graphs" at bounding box center [213, 73] width 217 height 12
copy div "College Algebra Ch. 1: Introduction to Functions and Graphs"
click at [57, 131] on link "Uploads" at bounding box center [43, 130] width 81 height 14
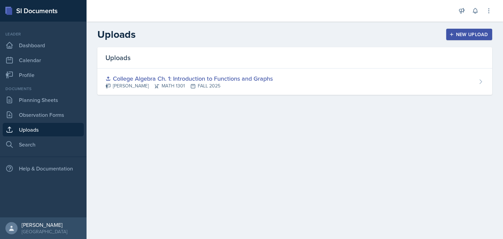
click at [472, 30] on button "New Upload" at bounding box center [469, 34] width 46 height 11
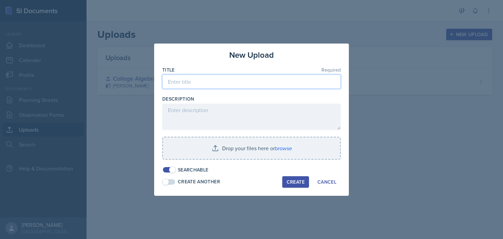
click at [255, 83] on input at bounding box center [251, 82] width 178 height 14
paste input "College Algebra Ch. 1: Introduction to Functions and Graphs"
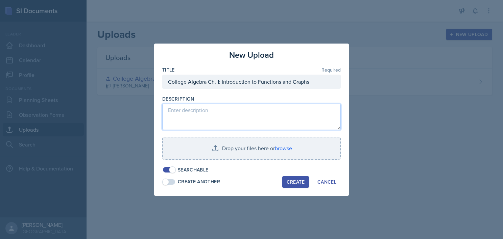
click at [208, 111] on textarea at bounding box center [251, 117] width 178 height 26
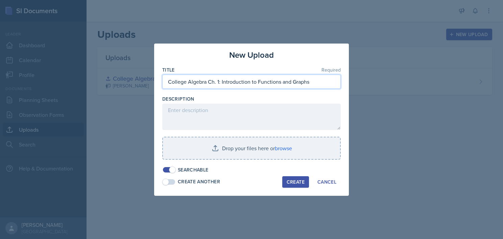
drag, startPoint x: 317, startPoint y: 82, endPoint x: 208, endPoint y: 81, distance: 109.1
click at [208, 81] on input "College Algebra Ch. 1: Introduction to Functions and Graphs" at bounding box center [251, 82] width 178 height 14
paste input "2: Linear Functions and Equation"
type input "College Algebra Ch. 2: Linear Functions and Equations"
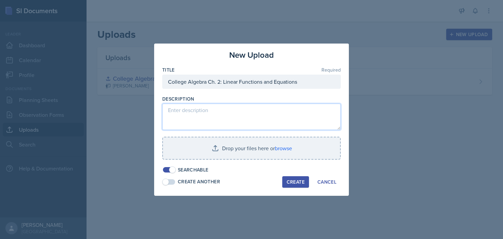
click at [205, 126] on textarea at bounding box center [251, 117] width 178 height 26
paste textarea "2.1 Equations of Lines 0/10 2.2 Linear Equations 0/10 2.3 Linear Inequalities 0…"
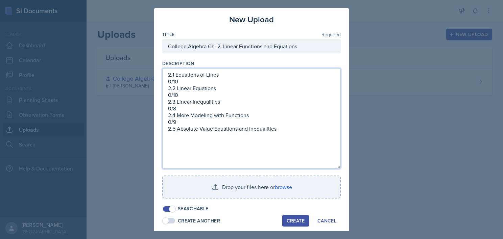
drag, startPoint x: 339, startPoint y: 127, endPoint x: 328, endPoint y: 207, distance: 80.4
click at [328, 207] on div "Title Required College Algebra Ch. 2: Linear Functions and Equations Descriptio…" at bounding box center [251, 121] width 178 height 181
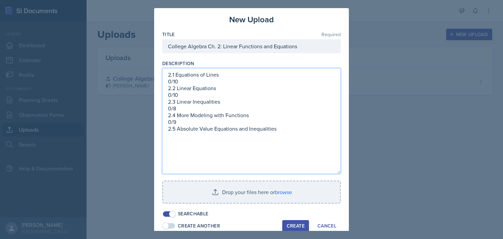
click at [174, 81] on textarea "2.1 Equations of Lines 0/10 2.2 Linear Equations 0/10 2.3 Linear Inequalities 0…" at bounding box center [251, 121] width 178 height 106
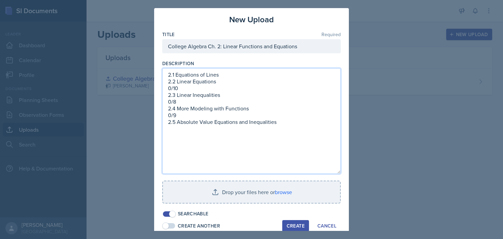
click at [177, 88] on textarea "2.1 Equations of Lines 2.2 Linear Equations 0/10 2.3 Linear Inequalities 0/8 2.…" at bounding box center [251, 121] width 178 height 106
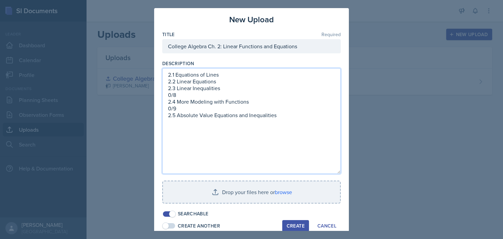
click at [176, 96] on textarea "2.1 Equations of Lines 2.2 Linear Equations 2.3 Linear Inequalities 0/8 2.4 Mor…" at bounding box center [251, 121] width 178 height 106
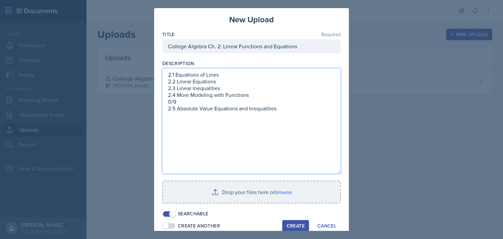
click at [176, 96] on textarea "2.1 Equations of Lines 2.2 Linear Equations 2.3 Linear Inequalities 2.4 More Mo…" at bounding box center [251, 121] width 178 height 106
click at [174, 102] on textarea "2.1 Equations of Lines 2.2 Linear Equations 2.3 Linear Inequalities 2.4 More Mo…" at bounding box center [251, 121] width 178 height 106
click at [228, 96] on textarea "2.1 Equations of Lines 2.2 Linear Equations 2.3 Linear Inequalities 2.4 More Mo…" at bounding box center [251, 121] width 178 height 106
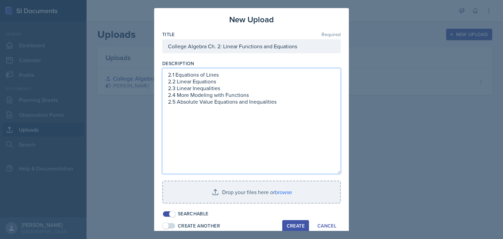
click at [228, 96] on textarea "2.1 Equations of Lines 2.2 Linear Equations 2.3 Linear Inequalities 2.4 More Mo…" at bounding box center [251, 121] width 178 height 106
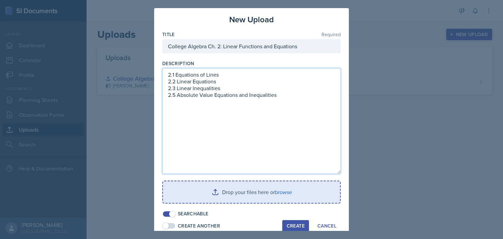
type textarea "2.1 Equations of Lines 2.2 Linear Equations 2.3 Linear Inequalities 2.5 Absolut…"
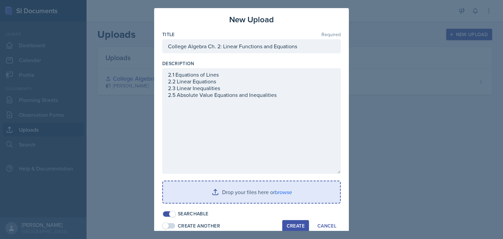
click at [238, 196] on input "file" at bounding box center [251, 192] width 177 height 22
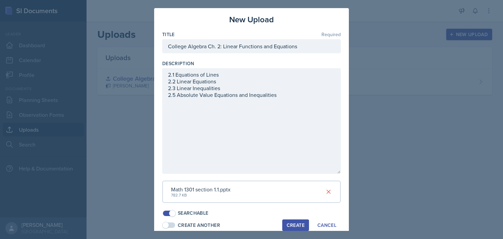
click at [292, 220] on button "Create" at bounding box center [295, 225] width 27 height 11
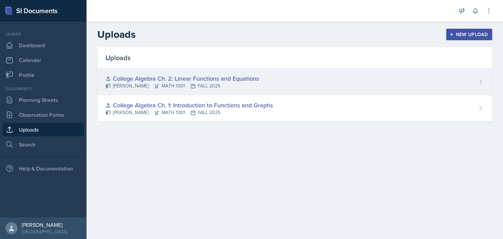
click at [225, 80] on div "College Algebra Ch. 2: Linear Functions and Equations" at bounding box center [181, 78] width 153 height 9
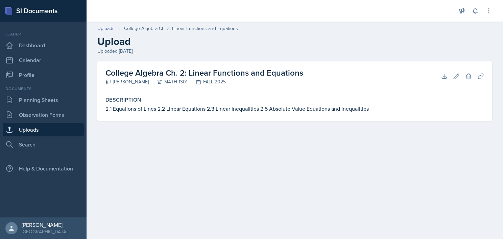
click at [64, 128] on link "Uploads" at bounding box center [43, 130] width 81 height 14
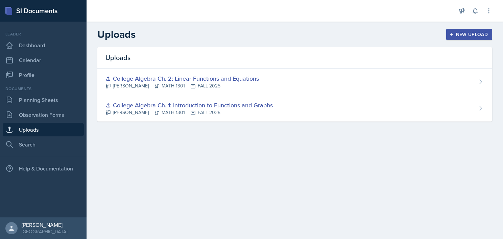
click at [479, 32] on div "New Upload" at bounding box center [468, 34] width 37 height 5
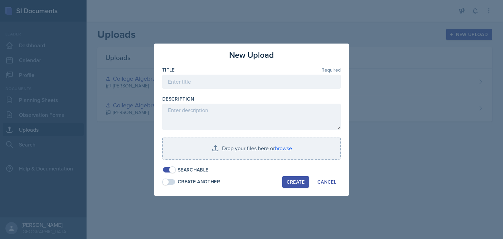
click at [172, 180] on span at bounding box center [169, 181] width 12 height 5
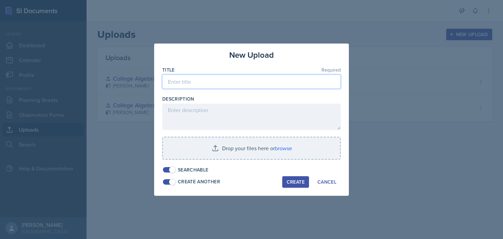
click at [213, 85] on input at bounding box center [251, 82] width 178 height 14
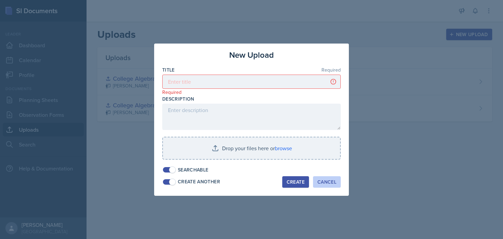
click at [339, 183] on button "Cancel" at bounding box center [327, 181] width 28 height 11
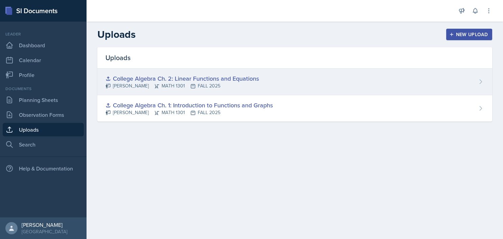
click at [265, 86] on div "College Algebra Ch. 2: Linear Functions and Equations [PERSON_NAME] MATH 1301 F…" at bounding box center [294, 82] width 394 height 27
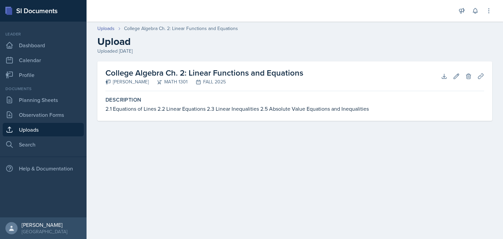
click at [177, 73] on h2 "College Algebra Ch. 2: Linear Functions and Equations" at bounding box center [204, 73] width 198 height 12
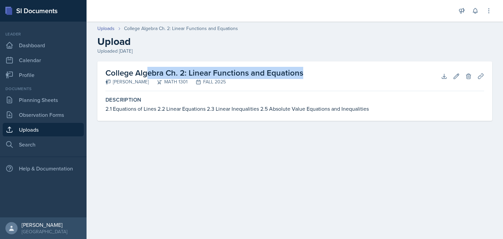
click at [177, 73] on h2 "College Algebra Ch. 2: Linear Functions and Equations" at bounding box center [204, 73] width 198 height 12
copy div "College Algebra Ch. 2: Linear Functions and Equations"
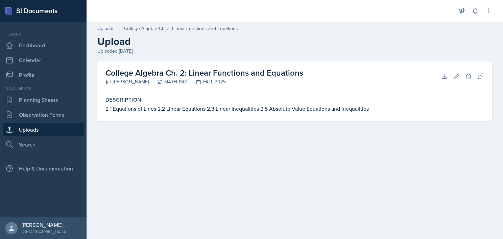
click at [327, 37] on h2 "Upload" at bounding box center [294, 41] width 394 height 12
click at [106, 29] on link "Uploads" at bounding box center [105, 28] width 17 height 7
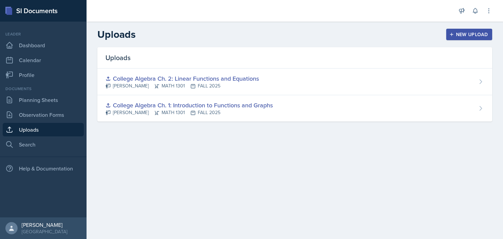
click at [488, 34] on button "New Upload" at bounding box center [469, 34] width 46 height 11
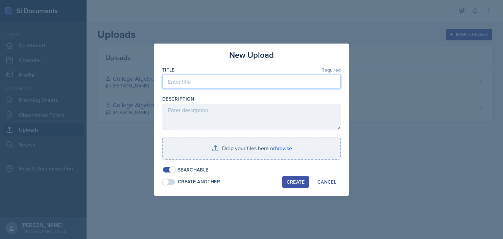
click at [223, 81] on input at bounding box center [251, 82] width 178 height 14
paste input "College Algebra Ch. 2: Linear Functions and Equations"
drag, startPoint x: 305, startPoint y: 83, endPoint x: 207, endPoint y: 81, distance: 98.0
click at [207, 81] on input "College Algebra Ch. 2: Linear Functions and Equations" at bounding box center [251, 82] width 178 height 14
paste input "3: Quadratic"
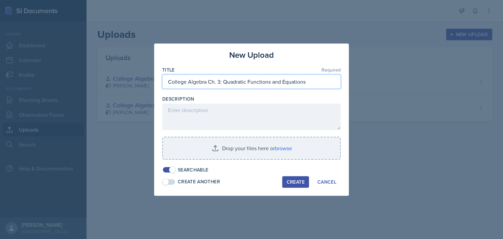
type input "College Algebra Ch. 3: Quadratic Functions and Equations"
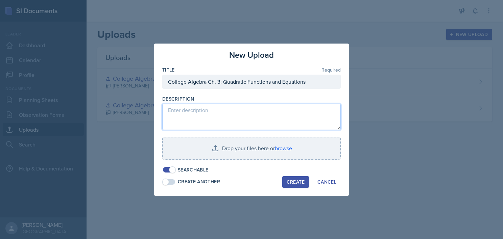
click at [224, 105] on textarea at bounding box center [251, 117] width 178 height 26
click at [189, 121] on textarea at bounding box center [251, 117] width 178 height 26
paste textarea "3.1 Quadratic Functions and Models 0/7 3.2 Quadratic Equations and Problem Solv…"
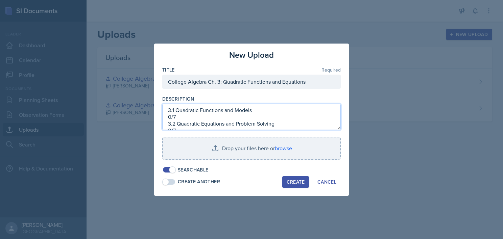
scroll to position [18, 0]
click at [180, 120] on textarea "3.1 Quadratic Functions and Models 0/7 3.2 Quadratic Equations and Problem Solv…" at bounding box center [251, 117] width 178 height 26
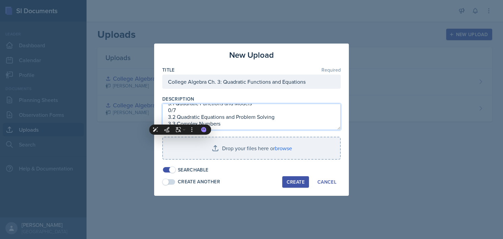
scroll to position [14, 0]
click at [182, 111] on textarea "3.1 Quadratic Functions and Models 0/7 3.2 Quadratic Equations and Problem Solv…" at bounding box center [251, 117] width 178 height 26
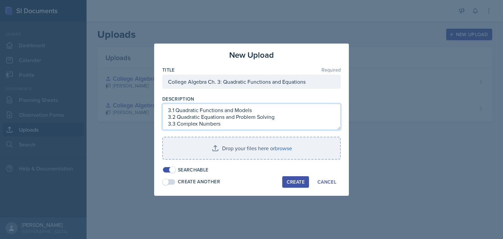
scroll to position [7, 0]
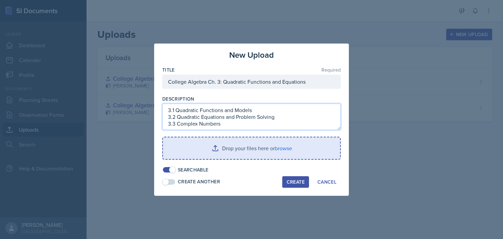
type textarea "3.1 Quadratic Functions and Models 3.2 Quadratic Equations and Problem Solving …"
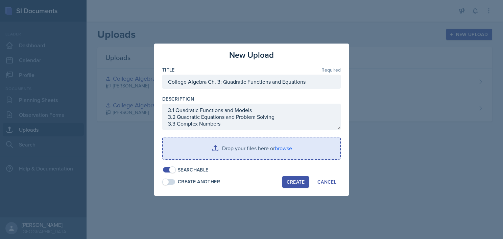
click at [254, 144] on input "file" at bounding box center [251, 148] width 177 height 22
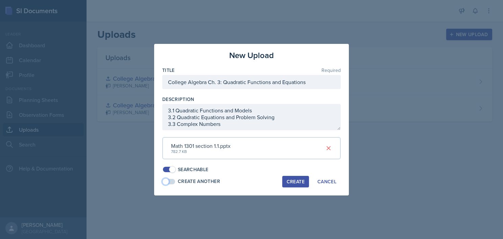
click at [168, 180] on span at bounding box center [165, 181] width 7 height 7
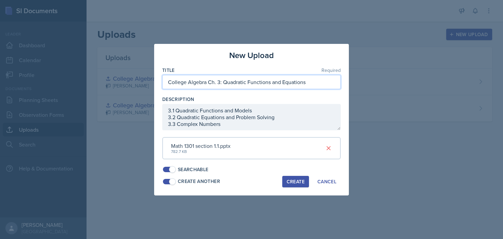
click at [228, 80] on input "College Algebra Ch. 3: Quadratic Functions and Equations" at bounding box center [251, 82] width 178 height 14
click at [288, 180] on div "Create" at bounding box center [295, 181] width 18 height 5
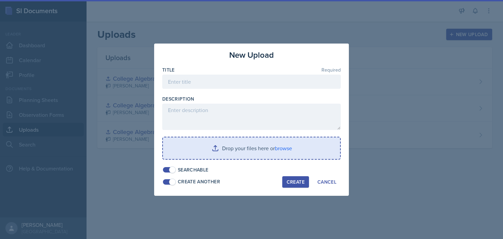
scroll to position [0, 0]
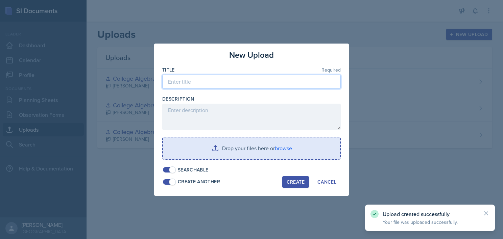
click at [220, 82] on input at bounding box center [251, 82] width 178 height 14
paste input "College Algebra Ch. 3: Quadratic Functions and Equations"
type input "College Algebra Ch. 3: Quadratic Functions and Equations"
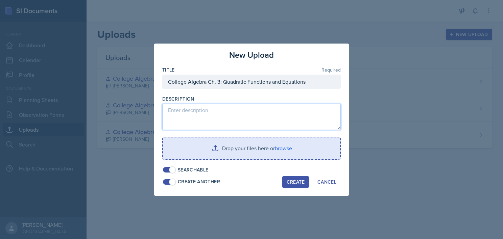
click at [208, 109] on textarea at bounding box center [251, 117] width 178 height 26
paste textarea "3.1 Quadratic Functions and Models 0/7 3.2 Quadratic Equations and Problem Solv…"
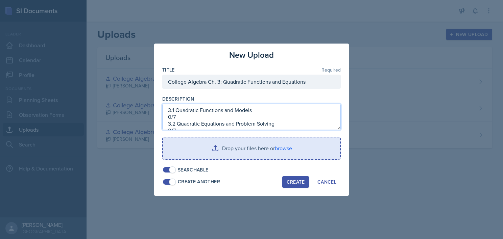
scroll to position [18, 0]
click at [177, 120] on textarea "3.1 Quadratic Functions and Models 0/7 3.2 Quadratic Equations and Problem Solv…" at bounding box center [251, 117] width 178 height 26
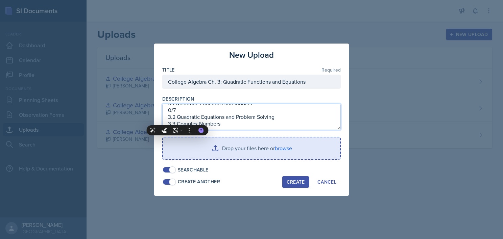
scroll to position [14, 0]
click at [181, 111] on textarea "3.1 Quadratic Functions and Models 0/7 3.2 Quadratic Equations and Problem Solv…" at bounding box center [251, 117] width 178 height 26
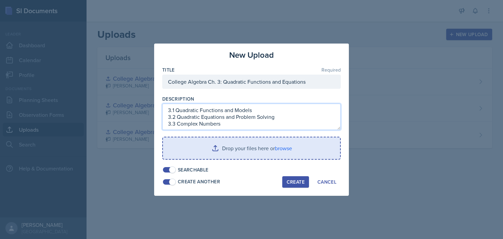
scroll to position [7, 0]
type textarea "3.1 Quadratic Functions and Models 3.2 Quadratic Equations and Problem Solving …"
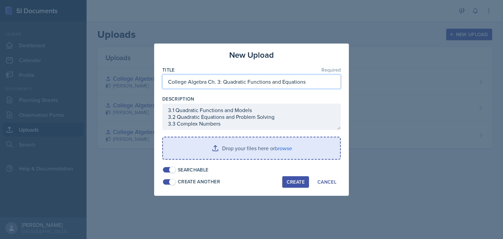
click at [213, 84] on input "College Algebra Ch. 3: Quadratic Functions and Equations" at bounding box center [251, 82] width 178 height 14
click at [293, 181] on div "Create" at bounding box center [295, 181] width 18 height 5
click at [262, 147] on input "file" at bounding box center [251, 148] width 177 height 22
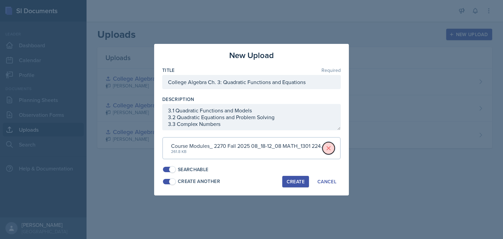
click at [331, 149] on icon at bounding box center [328, 148] width 7 height 7
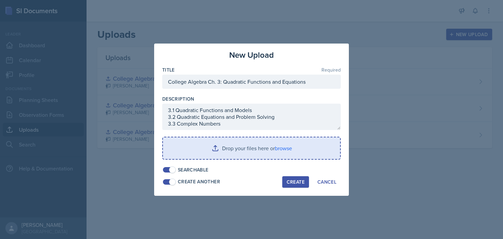
click at [249, 142] on input "file" at bounding box center [251, 148] width 177 height 22
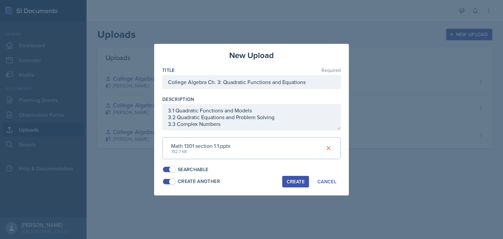
click at [286, 181] on button "Create" at bounding box center [295, 181] width 27 height 11
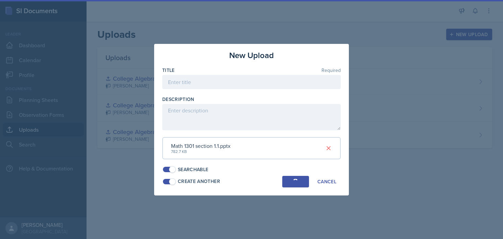
scroll to position [0, 0]
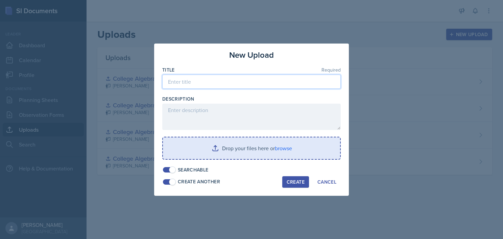
paste input "College Algebra Ch. 3: Quadratic Functions and Equations"
click at [207, 85] on input at bounding box center [251, 82] width 178 height 14
click at [207, 85] on input "College Algebra Ch. 3: Quadratic Functions and Equations" at bounding box center [251, 82] width 178 height 14
drag, startPoint x: 309, startPoint y: 81, endPoint x: 208, endPoint y: 81, distance: 101.3
click at [208, 81] on input "College Algebra Ch. 3: Quadratic Functions and Equations" at bounding box center [251, 82] width 178 height 14
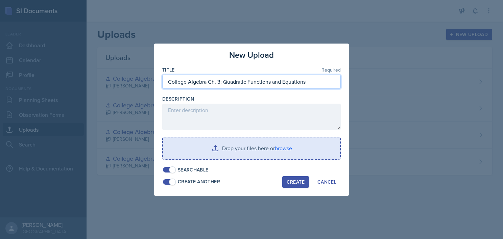
paste input "4: More Nonlinear"
type input "College Algebra Ch. 4: More Nonlinear Functions and Equations"
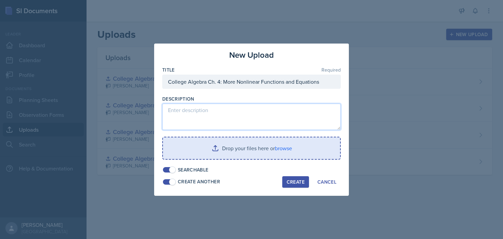
paste textarea "4.1 More Nonlinear Functions and Their Graphs 0/9 4.2 Polynomial Functions and …"
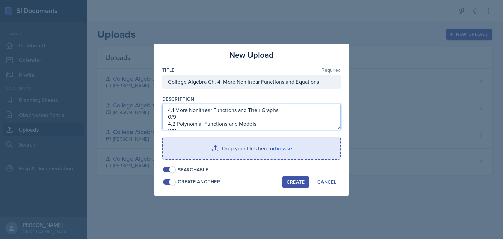
click at [207, 113] on textarea "4.1 More Nonlinear Functions and Their Graphs 0/9 4.2 Polynomial Functions and …" at bounding box center [251, 117] width 178 height 26
click at [177, 119] on textarea "4.1 More Nonlinear Functions and Their Graphs 0/9 4.2 Polynomial Functions and …" at bounding box center [251, 117] width 178 height 26
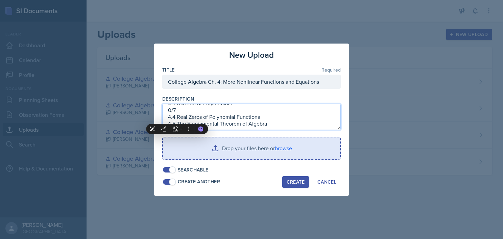
scroll to position [34, 0]
click at [189, 111] on textarea "4.1 More Nonlinear Functions and Their Graphs 0/9 4.2 Polynomial Functions and …" at bounding box center [251, 117] width 178 height 26
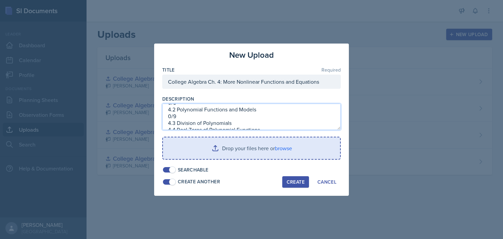
scroll to position [14, 0]
click at [191, 117] on textarea "4.1 More Nonlinear Functions and Their Graphs 0/9 4.2 Polynomial Functions and …" at bounding box center [251, 117] width 178 height 26
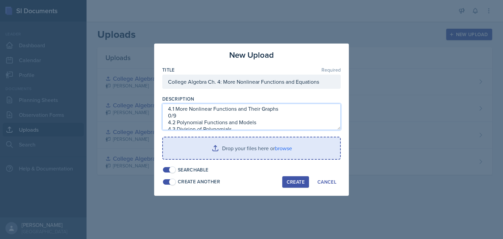
click at [191, 117] on textarea "4.1 More Nonlinear Functions and Their Graphs 0/9 4.2 Polynomial Functions and …" at bounding box center [251, 117] width 178 height 26
drag, startPoint x: 166, startPoint y: 114, endPoint x: 311, endPoint y: 110, distance: 144.6
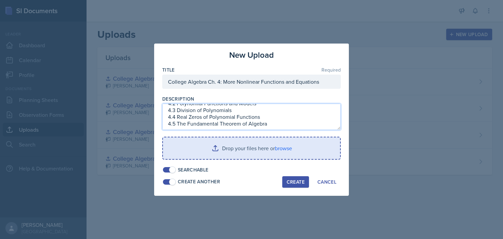
click at [311, 110] on body "SI Documents Leader Dashboard Calendar Profile Documents Planning Sheets Observ…" at bounding box center [251, 119] width 503 height 239
type textarea "4.1 More Nonlinear Functions and Their Graphs 4.2 Polynomial Functions and Mode…"
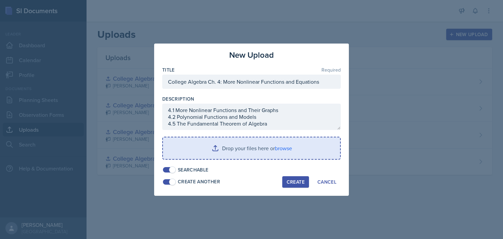
click at [293, 181] on div "Create" at bounding box center [295, 181] width 18 height 5
click at [231, 143] on input "file" at bounding box center [251, 148] width 177 height 22
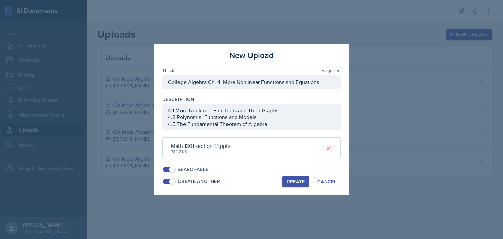
click at [292, 180] on div "Create" at bounding box center [295, 181] width 18 height 5
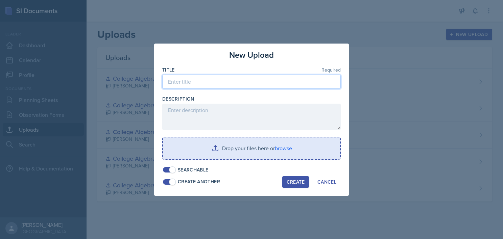
click at [204, 85] on input at bounding box center [251, 82] width 178 height 14
paste input "Ch. 5: Exponential and Logarithmic Functions"
drag, startPoint x: 168, startPoint y: 82, endPoint x: 336, endPoint y: 104, distance: 169.9
click at [336, 104] on div "Title Required [PERSON_NAME]. 5: Exponential and Logarithmic Functions Descript…" at bounding box center [251, 120] width 178 height 107
type input "College Algebra Ch. 5: Exponential and Logarithmic Functions"
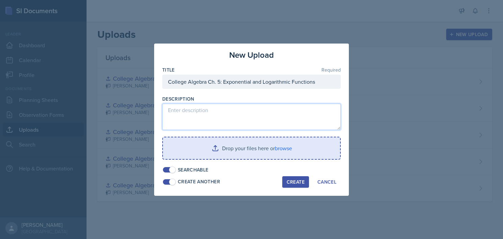
click at [267, 117] on textarea at bounding box center [251, 117] width 178 height 26
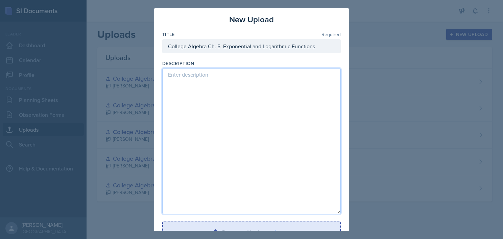
drag, startPoint x: 338, startPoint y: 128, endPoint x: 322, endPoint y: 256, distance: 129.6
click at [322, 239] on html "SI Documents Leader Dashboard Calendar Profile Documents Planning Sheets Observ…" at bounding box center [251, 119] width 503 height 239
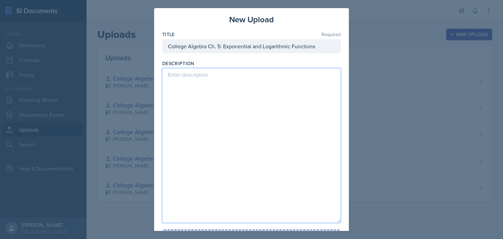
paste textarea "5.1 Combining Functions 0/5 5.2 Inverse Functions and Their Representations 0/7…"
click at [222, 126] on textarea at bounding box center [251, 145] width 178 height 155
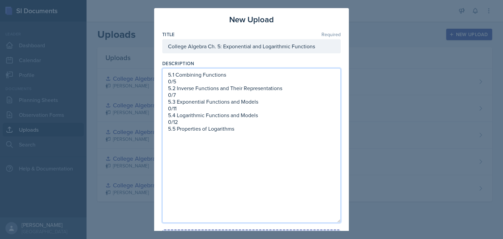
click at [190, 121] on textarea "5.1 Combining Functions 0/5 5.2 Inverse Functions and Their Representations 0/7…" at bounding box center [251, 145] width 178 height 155
click at [189, 109] on textarea "5.1 Combining Functions 0/5 5.2 Inverse Functions and Their Representations 0/7…" at bounding box center [251, 145] width 178 height 155
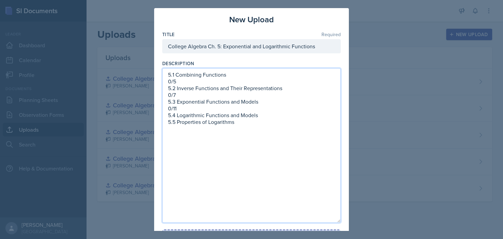
click at [189, 109] on textarea "5.1 Combining Functions 0/5 5.2 Inverse Functions and Their Representations 0/7…" at bounding box center [251, 145] width 178 height 155
click at [182, 94] on textarea "5.1 Combining Functions 0/5 5.2 Inverse Functions and Their Representations 0/7…" at bounding box center [251, 145] width 178 height 155
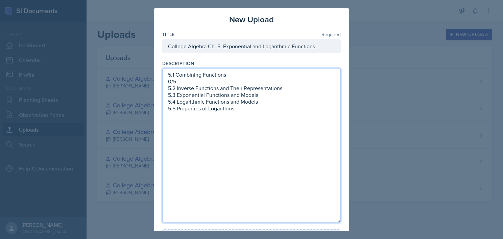
click at [182, 94] on textarea "5.1 Combining Functions 0/5 5.2 Inverse Functions and Their Representations 5.3…" at bounding box center [251, 145] width 178 height 155
click at [182, 81] on textarea "5.1 Combining Functions 0/5 5.2 Inverse Functions and Their Representations 5.3…" at bounding box center [251, 145] width 178 height 155
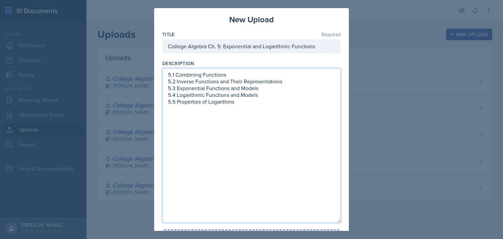
scroll to position [57, 0]
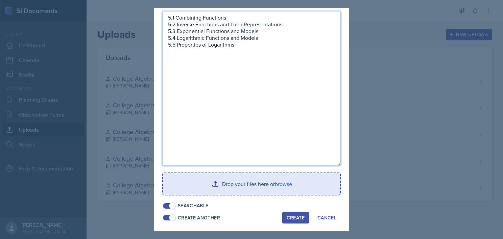
type textarea "5.1 Combining Functions 5.2 Inverse Functions and Their Representations 5.3 Exp…"
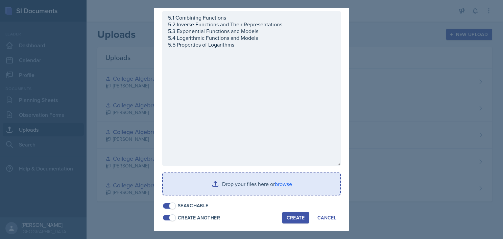
click at [243, 183] on input "file" at bounding box center [251, 184] width 177 height 22
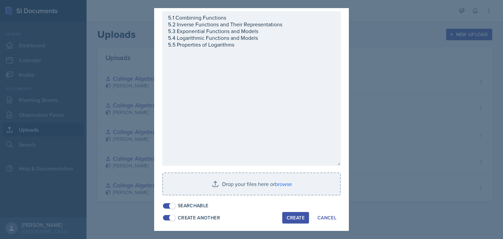
scroll to position [56, 0]
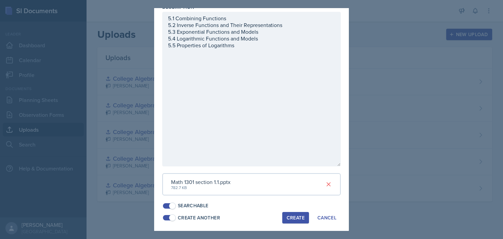
click at [191, 214] on div "Create Another" at bounding box center [199, 217] width 42 height 7
click at [289, 221] on button "Create" at bounding box center [295, 217] width 27 height 11
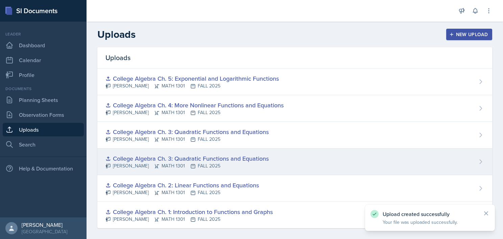
scroll to position [5, 0]
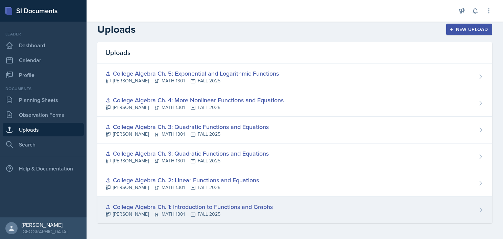
click at [277, 205] on div "College Algebra Ch. 1: Introduction to Functions and Graphs [PERSON_NAME] MATH …" at bounding box center [294, 210] width 394 height 26
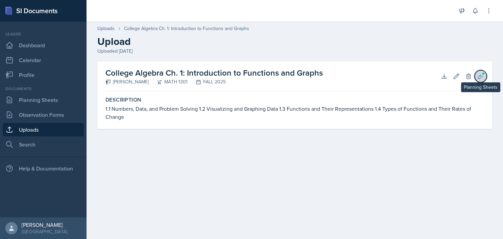
click at [481, 76] on icon at bounding box center [480, 76] width 5 height 5
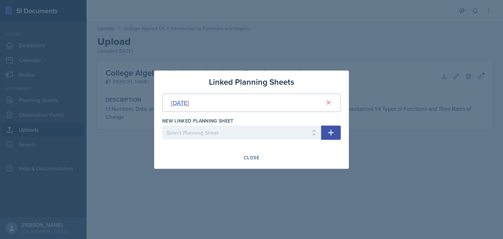
click at [189, 101] on div "[DATE]" at bounding box center [180, 102] width 18 height 9
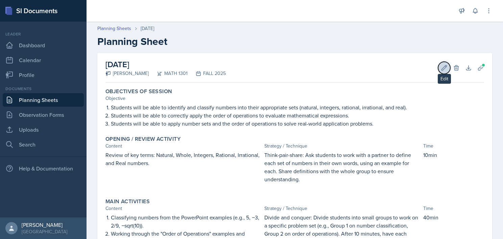
click at [441, 67] on icon at bounding box center [443, 68] width 7 height 7
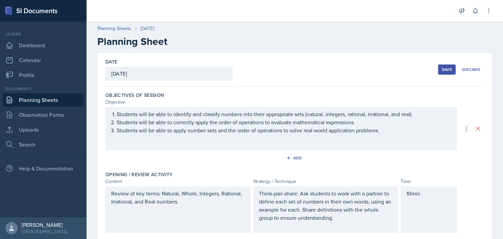
click at [170, 68] on div "[DATE]" at bounding box center [168, 74] width 127 height 14
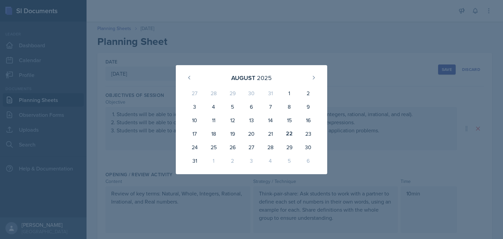
click at [347, 45] on div at bounding box center [251, 119] width 503 height 239
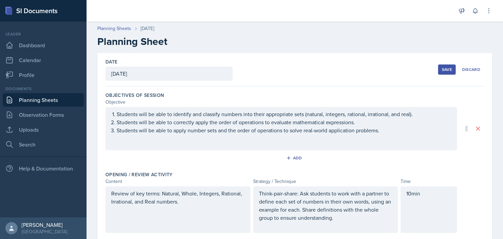
click at [438, 66] on button "Save" at bounding box center [447, 70] width 18 height 10
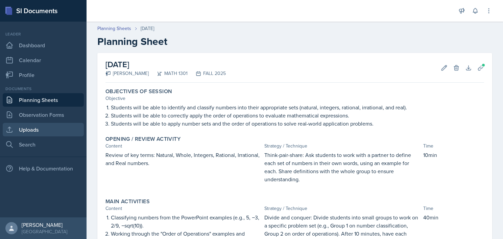
click at [53, 131] on link "Uploads" at bounding box center [43, 130] width 81 height 14
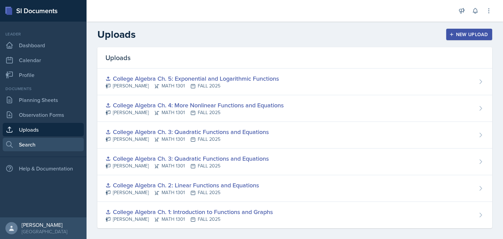
click at [16, 145] on link "Search" at bounding box center [43, 145] width 81 height 14
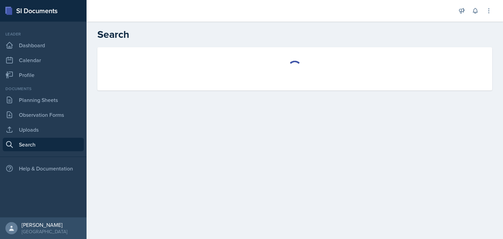
select select "all"
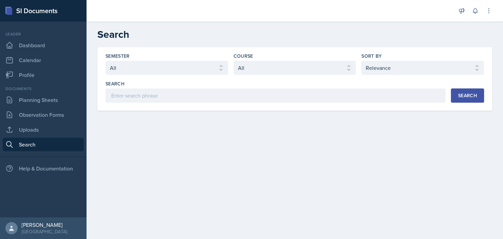
click at [469, 94] on div "Search" at bounding box center [467, 95] width 19 height 5
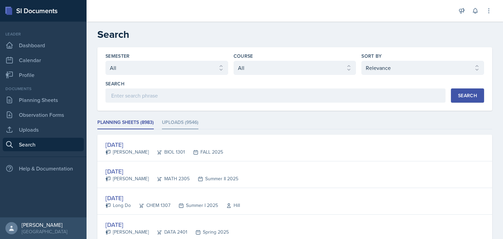
click at [181, 123] on li "Uploads (9546)" at bounding box center [180, 122] width 36 height 13
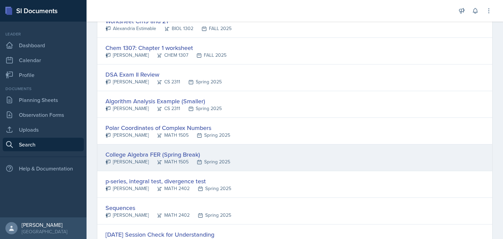
scroll to position [78, 0]
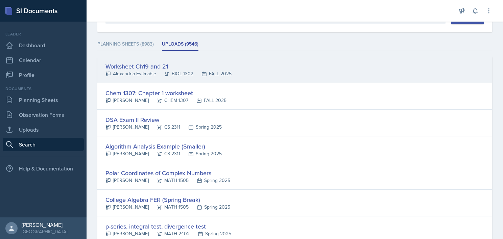
click at [171, 65] on div "Worksheet Ch19 and 21" at bounding box center [168, 66] width 126 height 9
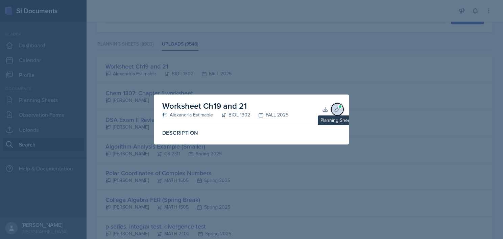
click at [335, 110] on icon at bounding box center [337, 109] width 7 height 7
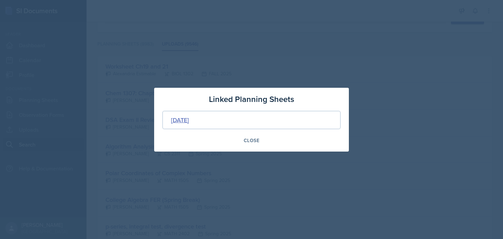
click at [189, 121] on div "[DATE]" at bounding box center [180, 120] width 18 height 9
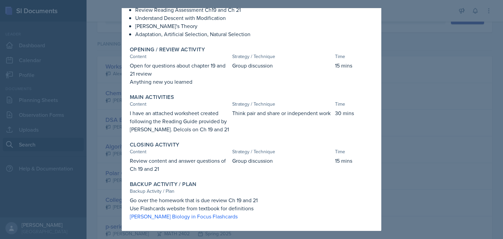
scroll to position [69, 0]
click at [115, 147] on div at bounding box center [251, 119] width 503 height 239
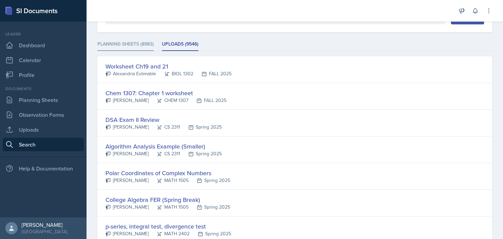
click at [133, 43] on li "Planning Sheets (8983)" at bounding box center [125, 44] width 56 height 13
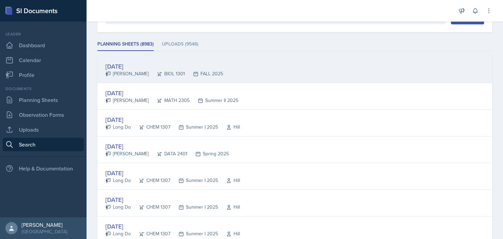
click at [262, 69] on div "[DATE] [PERSON_NAME] BIOL 1301 FALL 2025" at bounding box center [294, 69] width 394 height 27
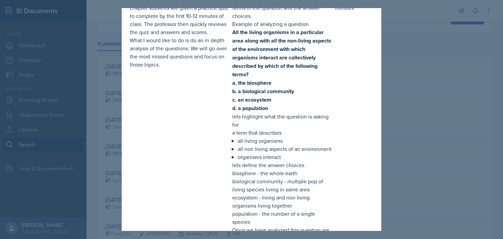
scroll to position [652, 0]
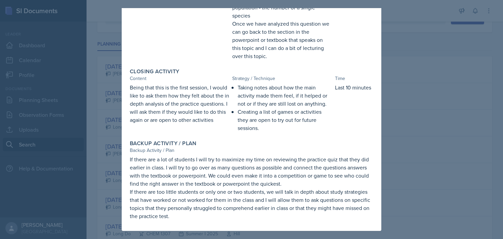
click at [413, 95] on div at bounding box center [251, 119] width 503 height 239
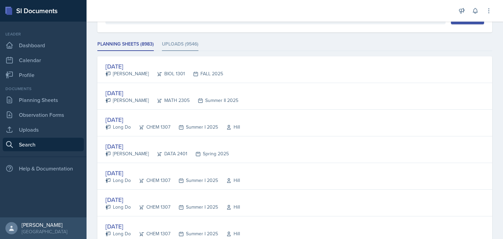
click at [191, 39] on li "Uploads (9546)" at bounding box center [180, 44] width 36 height 13
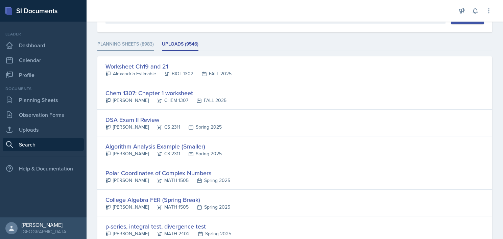
click at [134, 43] on li "Planning Sheets (8983)" at bounding box center [125, 44] width 56 height 13
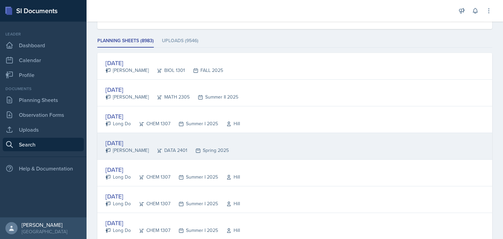
scroll to position [0, 0]
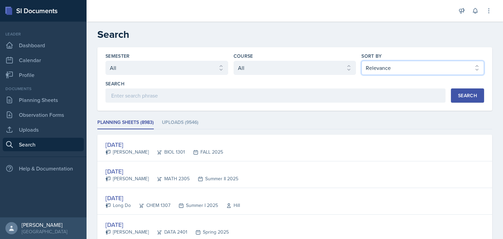
click at [376, 65] on select "Select sort by Relevance Document Date (Asc) Document Date (Desc)" at bounding box center [422, 68] width 123 height 14
click at [361, 61] on select "Select sort by Relevance Document Date (Asc) Document Date (Desc)" at bounding box center [422, 68] width 123 height 14
click at [459, 95] on div "Search" at bounding box center [467, 95] width 19 height 5
click at [423, 66] on select "Select sort by Relevance Document Date (Asc) Document Date (Desc)" at bounding box center [422, 68] width 123 height 14
select select "3"
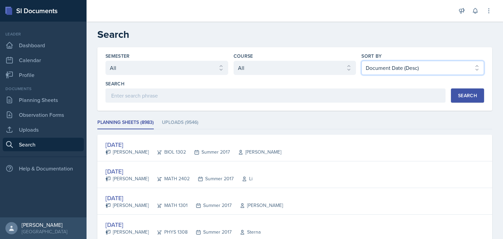
click at [361, 61] on select "Select sort by Relevance Document Date (Asc) Document Date (Desc)" at bounding box center [422, 68] width 123 height 14
click at [459, 99] on button "Search" at bounding box center [467, 95] width 33 height 14
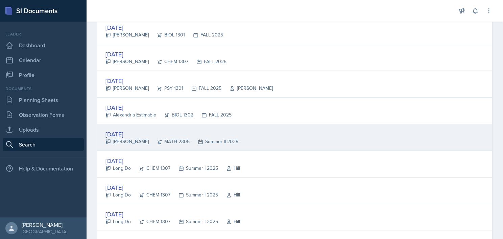
scroll to position [142, 0]
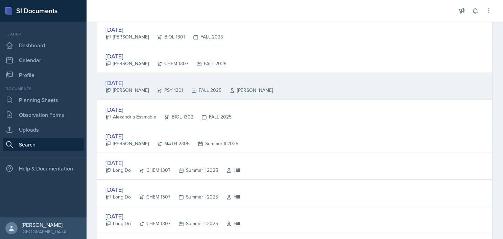
click at [267, 81] on div "[DATE] [PERSON_NAME] PSY 1301 FALL 2025 [PERSON_NAME]" at bounding box center [294, 86] width 394 height 27
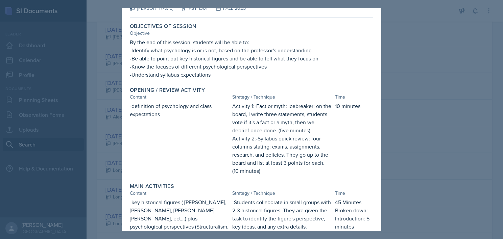
scroll to position [0, 0]
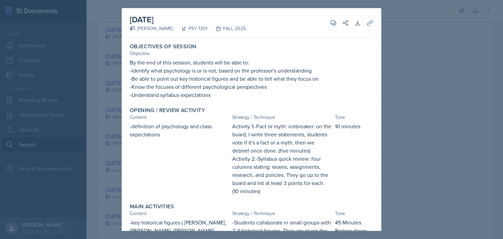
click at [429, 65] on div at bounding box center [251, 119] width 503 height 239
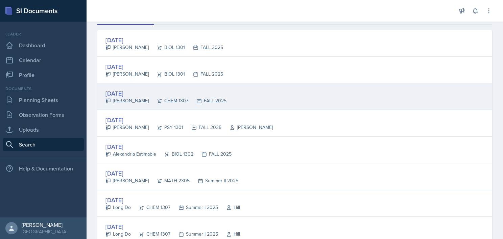
scroll to position [104, 0]
click at [263, 94] on div "[DATE] [PERSON_NAME] CHEM 1307 FALL 2025" at bounding box center [294, 97] width 394 height 27
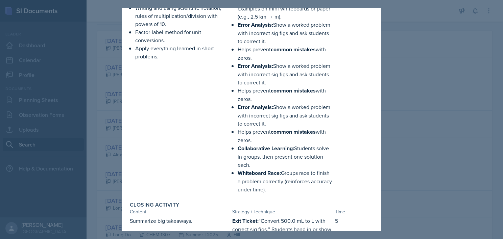
scroll to position [326, 0]
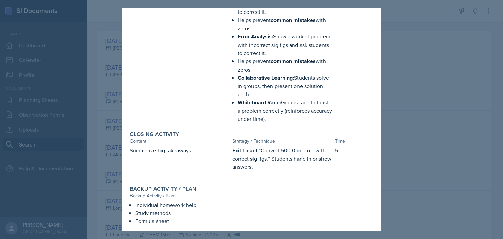
click at [396, 92] on div at bounding box center [251, 119] width 503 height 239
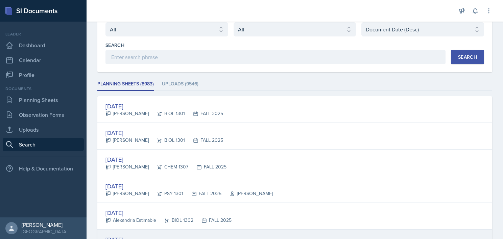
scroll to position [37, 0]
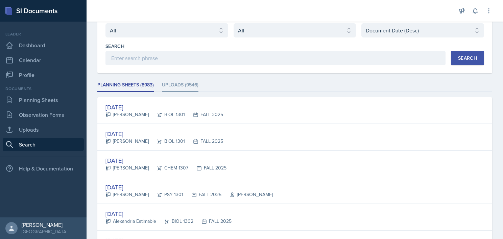
click at [187, 81] on li "Uploads (9546)" at bounding box center [180, 85] width 36 height 13
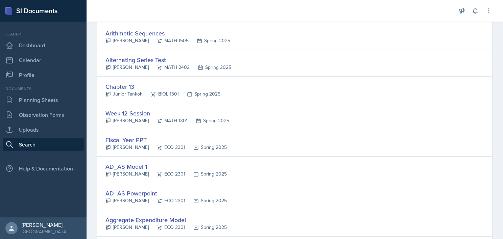
scroll to position [1111, 0]
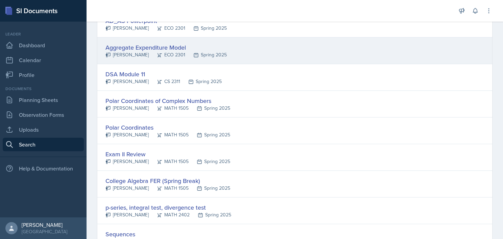
click at [274, 43] on div "Aggregate Expenditure Model [PERSON_NAME] Le ECO 2301 Spring 2025" at bounding box center [294, 50] width 394 height 27
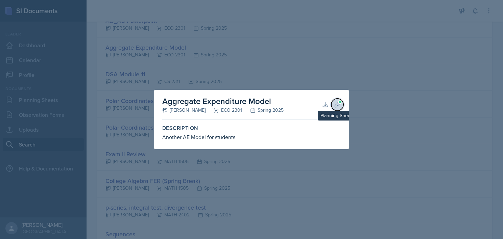
click at [336, 107] on icon at bounding box center [337, 104] width 7 height 7
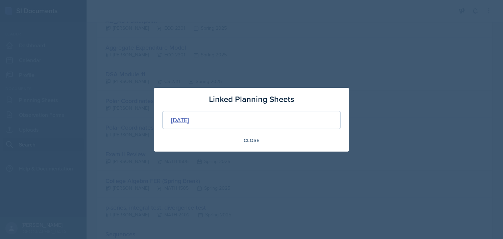
drag, startPoint x: 245, startPoint y: 120, endPoint x: 196, endPoint y: 121, distance: 49.0
click at [196, 121] on div "[DATE]" at bounding box center [251, 120] width 178 height 19
click at [189, 121] on div "[DATE]" at bounding box center [180, 120] width 18 height 9
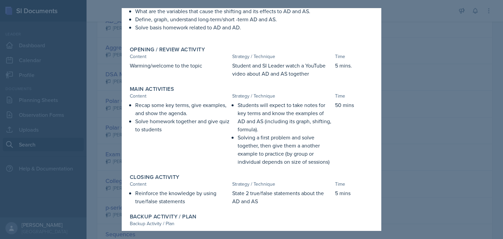
scroll to position [100, 0]
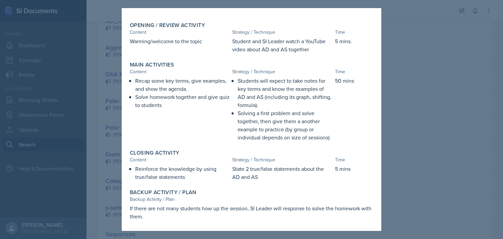
click at [387, 134] on div at bounding box center [251, 119] width 503 height 239
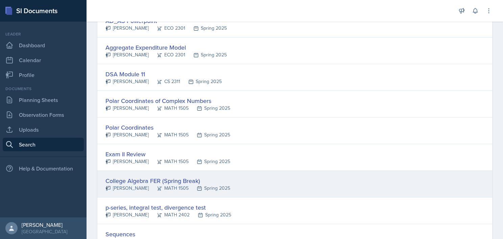
click at [261, 184] on div "College Algebra FER (Spring Break) [PERSON_NAME] MATH 1505 Spring 2025" at bounding box center [294, 184] width 394 height 27
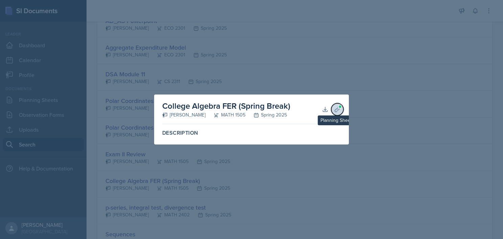
click at [339, 107] on span at bounding box center [340, 107] width 4 height 4
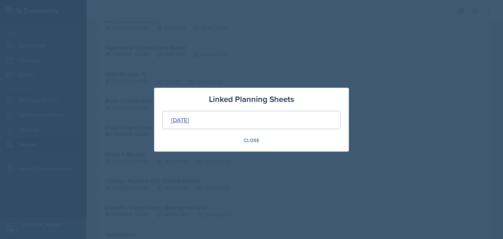
click at [189, 116] on div "[DATE]" at bounding box center [180, 120] width 18 height 9
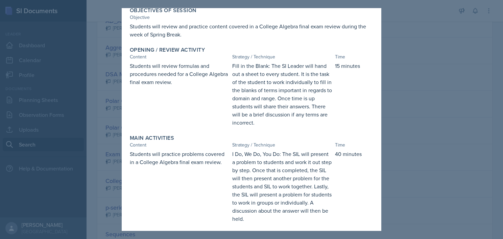
scroll to position [0, 0]
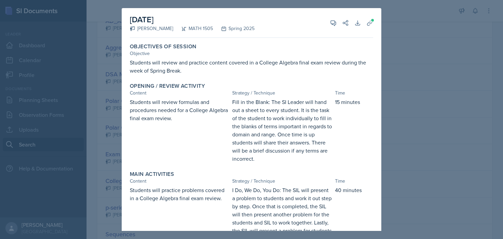
click at [394, 96] on div at bounding box center [251, 119] width 503 height 239
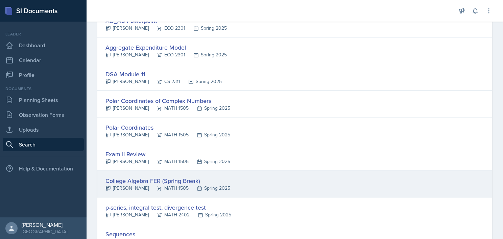
scroll to position [1268, 0]
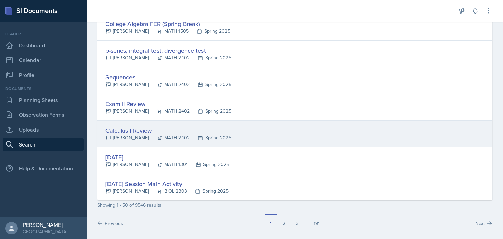
click at [188, 122] on div "Calculus I Review [PERSON_NAME] MATH 2402 Spring 2025" at bounding box center [294, 134] width 394 height 27
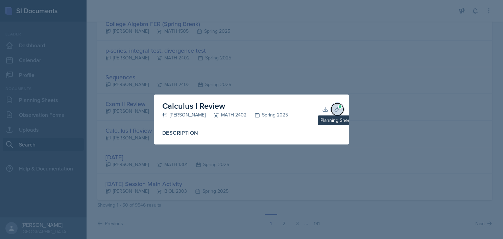
click at [336, 107] on icon at bounding box center [337, 109] width 7 height 7
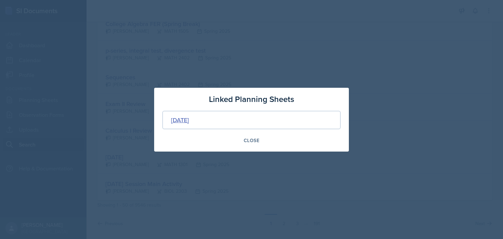
click at [186, 120] on div "[DATE]" at bounding box center [180, 120] width 18 height 9
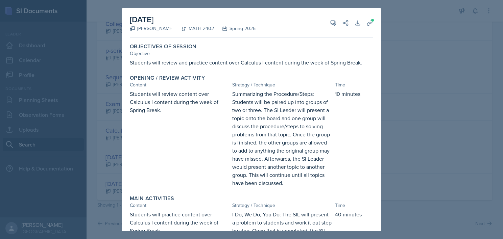
scroll to position [215, 0]
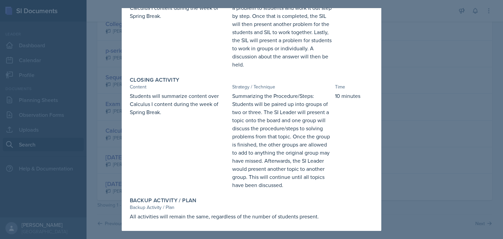
click at [249, 217] on p "All activities will remain the same, regardless of the number of students prese…" at bounding box center [251, 216] width 243 height 8
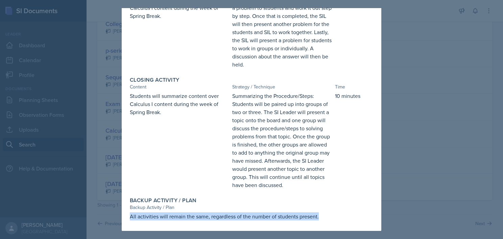
click at [249, 217] on p "All activities will remain the same, regardless of the number of students prese…" at bounding box center [251, 216] width 243 height 8
copy div "All activities will remain the same, regardless of the number of students prese…"
click at [330, 215] on p "All activities will remain the same, regardless of the number of students prese…" at bounding box center [251, 216] width 243 height 8
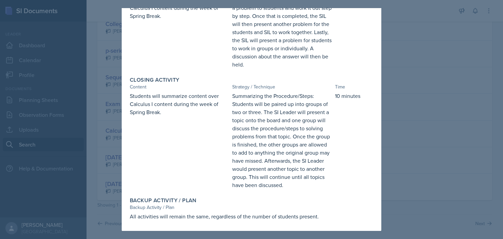
click at [244, 213] on p "All activities will remain the same, regardless of the number of students prese…" at bounding box center [251, 216] width 243 height 8
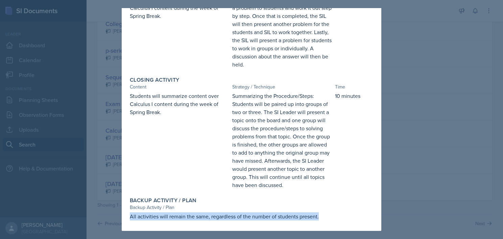
click at [244, 213] on p "All activities will remain the same, regardless of the number of students prese…" at bounding box center [251, 216] width 243 height 8
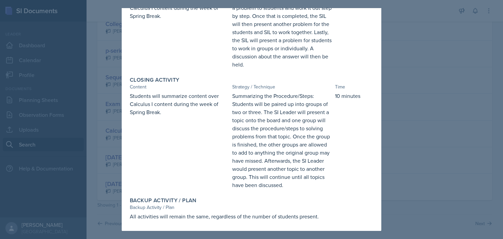
drag, startPoint x: 244, startPoint y: 213, endPoint x: 227, endPoint y: 207, distance: 17.6
click at [227, 207] on div "Backup Activity / Plan" at bounding box center [251, 207] width 243 height 7
click at [239, 213] on p "All activities will remain the same, regardless of the number of students prese…" at bounding box center [251, 216] width 243 height 8
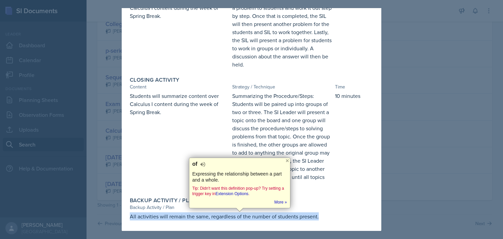
click at [239, 213] on p "All activities will remain the same, regardless of the number of students prese…" at bounding box center [251, 216] width 243 height 8
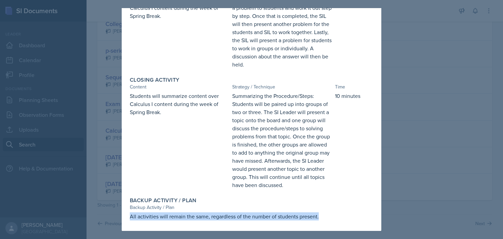
copy div "All activities will remain the same, regardless of the number of students prese…"
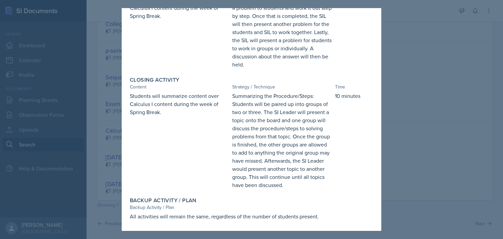
click at [479, 125] on div at bounding box center [251, 119] width 503 height 239
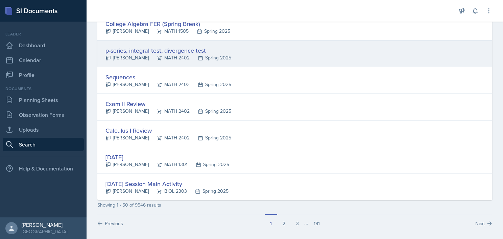
click at [168, 47] on div "p-series, integral test, divergence test" at bounding box center [168, 50] width 126 height 9
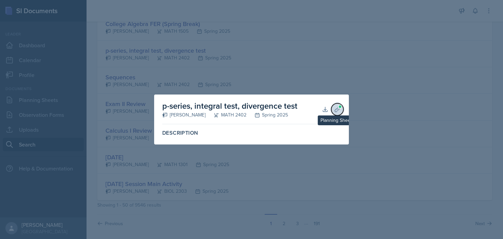
click at [334, 108] on icon at bounding box center [337, 109] width 7 height 7
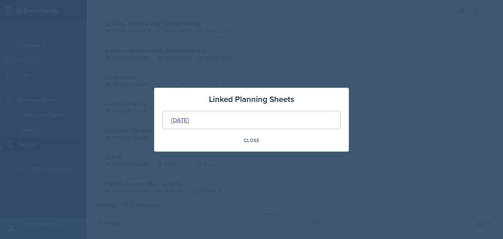
click at [189, 116] on div "[DATE]" at bounding box center [180, 120] width 18 height 9
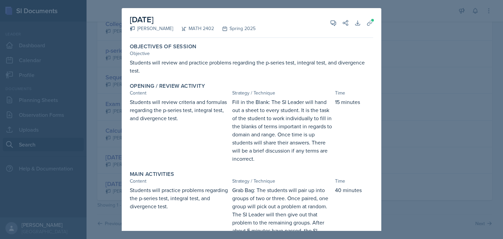
scroll to position [0, 0]
click at [396, 43] on div at bounding box center [251, 119] width 503 height 239
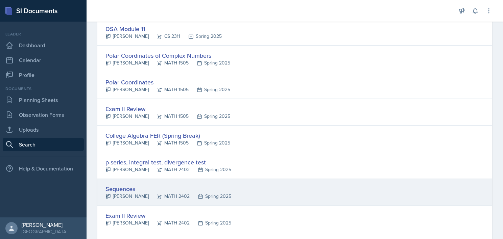
scroll to position [1131, 0]
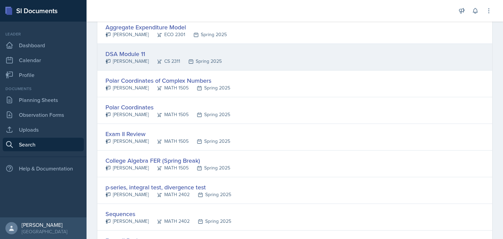
click at [200, 51] on div "DSA Module 11" at bounding box center [163, 53] width 116 height 9
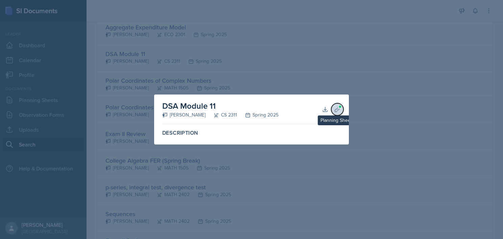
click at [335, 109] on icon at bounding box center [336, 109] width 5 height 5
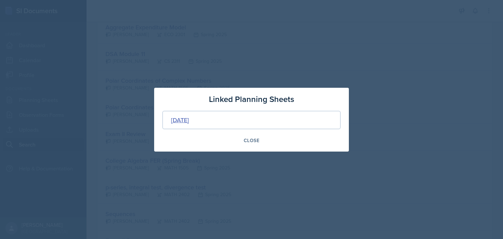
click at [182, 121] on div "[DATE]" at bounding box center [180, 120] width 18 height 9
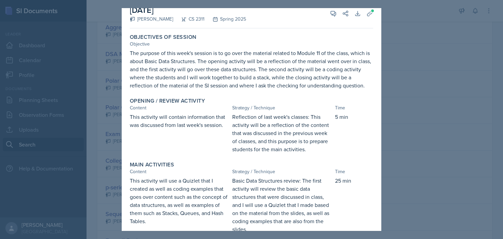
scroll to position [0, 0]
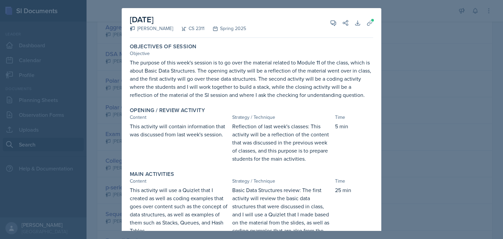
click at [399, 61] on div at bounding box center [251, 119] width 503 height 239
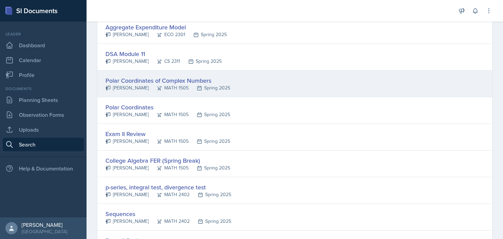
scroll to position [1045, 0]
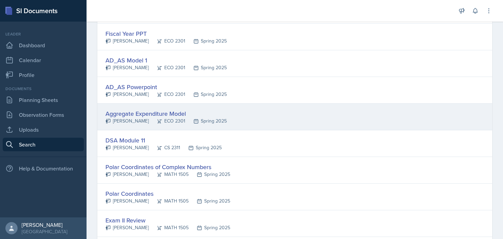
click at [205, 109] on div "Aggregate Expenditure Model" at bounding box center [165, 113] width 121 height 9
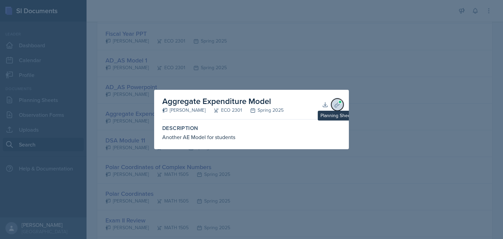
click at [337, 103] on icon at bounding box center [337, 104] width 7 height 7
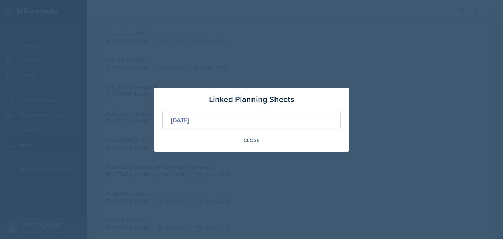
click at [184, 117] on div "[DATE]" at bounding box center [180, 120] width 18 height 9
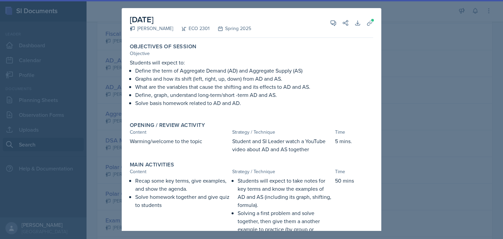
scroll to position [100, 0]
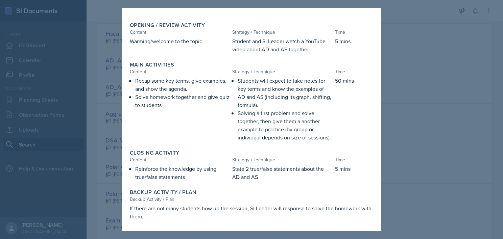
click at [386, 119] on div at bounding box center [251, 119] width 503 height 239
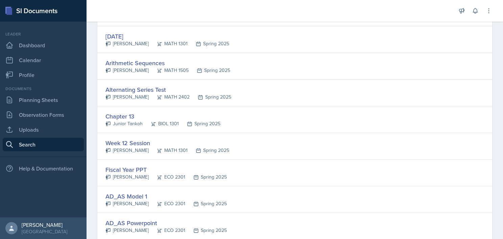
scroll to position [908, 0]
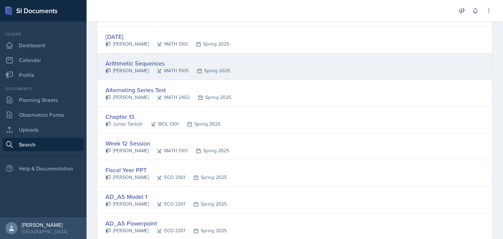
click at [254, 62] on div "Arithmetic Sequences [PERSON_NAME] MATH 1505 Spring 2025" at bounding box center [294, 66] width 394 height 27
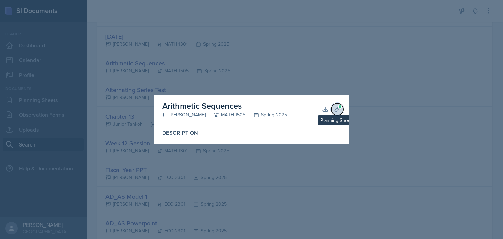
click at [338, 106] on span at bounding box center [340, 107] width 4 height 4
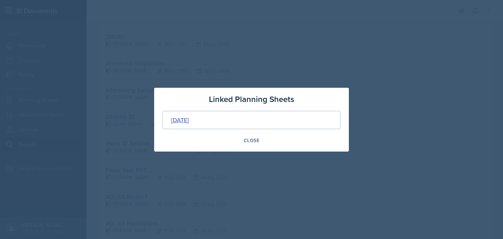
click at [180, 119] on div "[DATE]" at bounding box center [180, 120] width 18 height 9
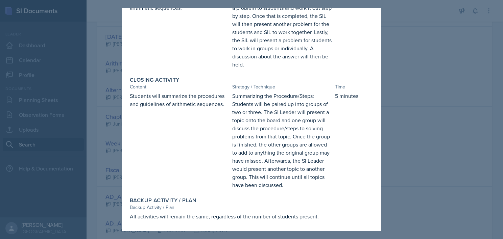
scroll to position [0, 0]
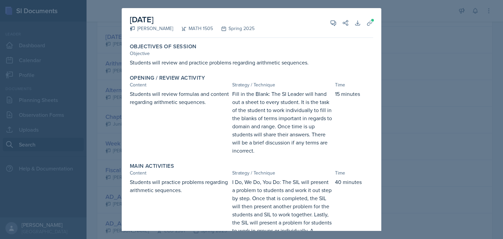
click at [463, 105] on div at bounding box center [251, 119] width 503 height 239
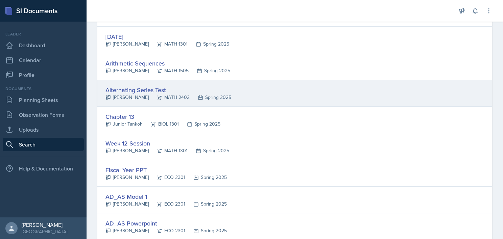
scroll to position [868, 0]
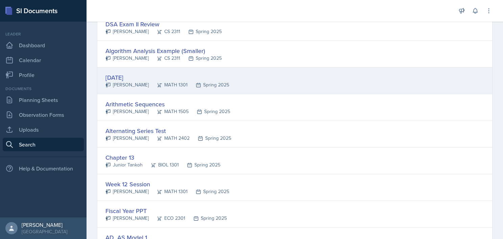
click at [161, 73] on div "[DATE]" at bounding box center [167, 77] width 124 height 9
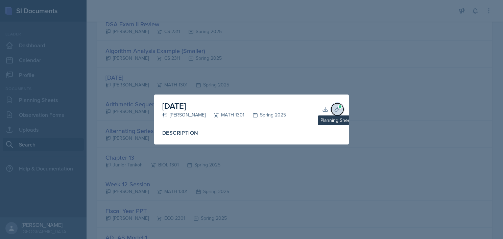
click at [341, 108] on button "Planning Sheets" at bounding box center [337, 109] width 12 height 12
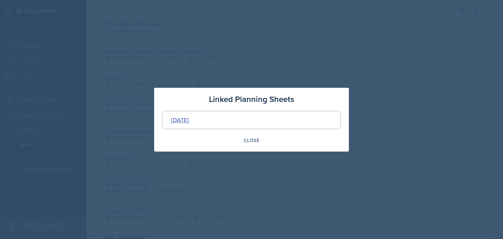
click at [180, 120] on div "[DATE]" at bounding box center [180, 120] width 18 height 9
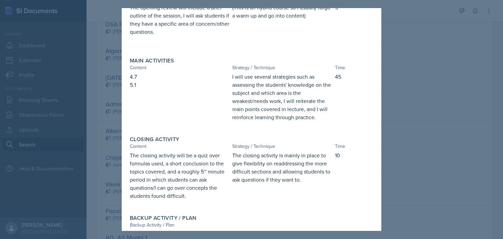
scroll to position [135, 0]
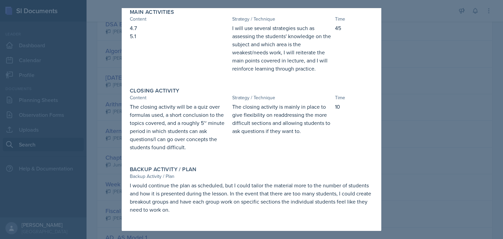
click at [111, 118] on div at bounding box center [251, 119] width 503 height 239
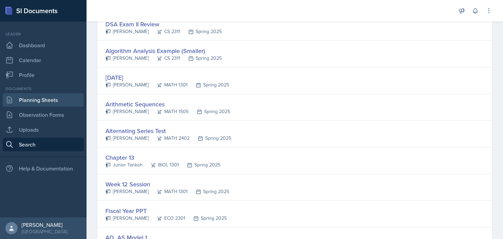
click at [43, 102] on link "Planning Sheets" at bounding box center [43, 100] width 81 height 14
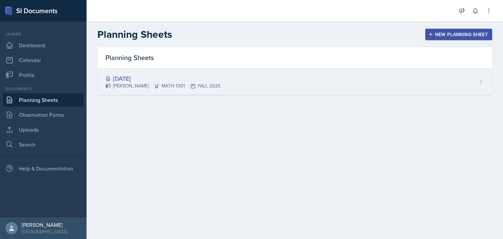
click at [167, 73] on div "[DATE] [PERSON_NAME] MATH 1301 FALL 2025" at bounding box center [294, 82] width 394 height 26
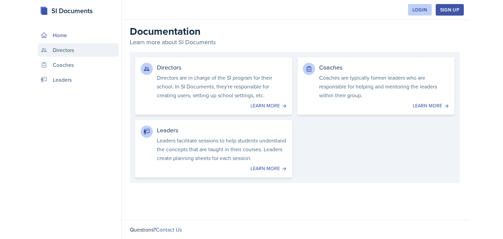
click at [63, 50] on link "Directors" at bounding box center [78, 50] width 81 height 14
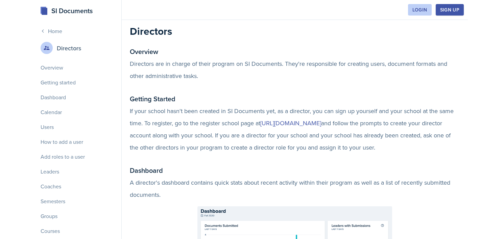
click at [49, 30] on link "Home" at bounding box center [78, 31] width 75 height 8
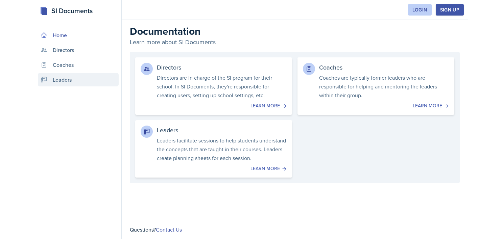
click at [84, 80] on link "Leaders" at bounding box center [78, 80] width 81 height 14
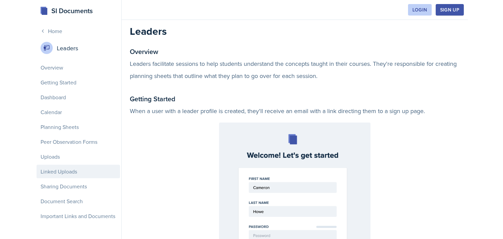
click at [71, 170] on div "Linked Uploads" at bounding box center [77, 172] width 83 height 14
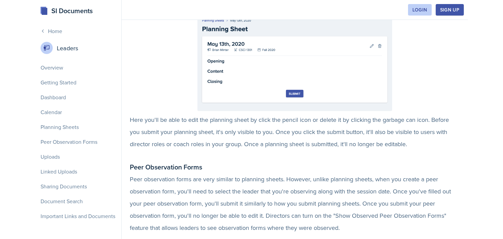
scroll to position [894, 0]
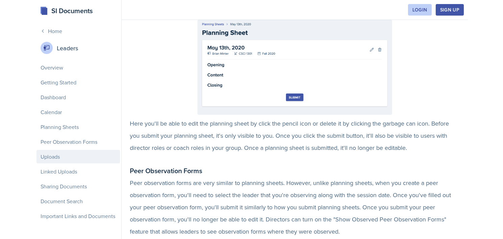
click at [60, 162] on div "Uploads" at bounding box center [77, 157] width 83 height 14
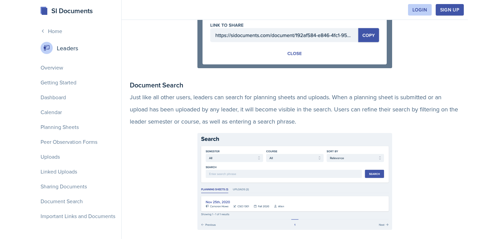
scroll to position [1365, 0]
